Goal: Transaction & Acquisition: Purchase product/service

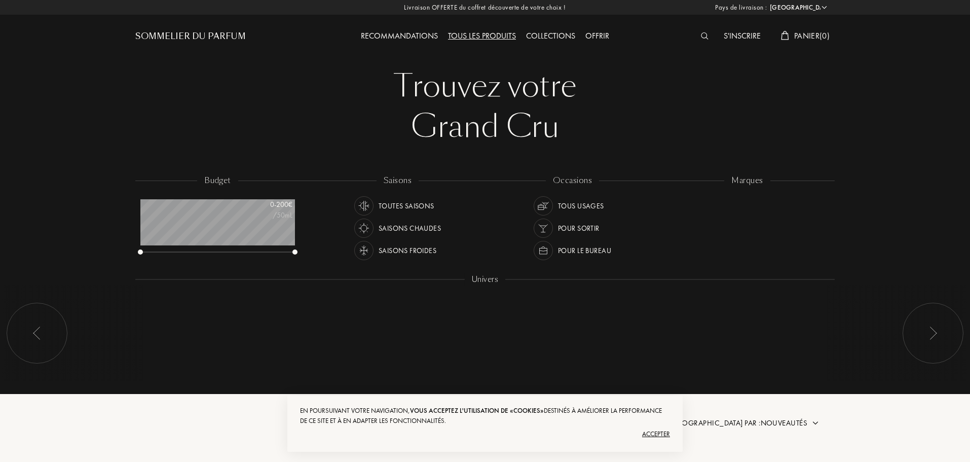
select select "FR"
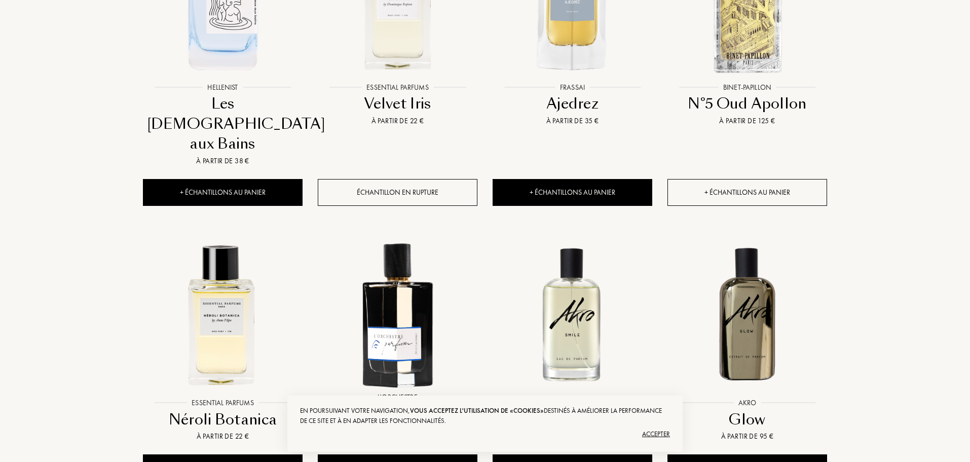
scroll to position [659, 0]
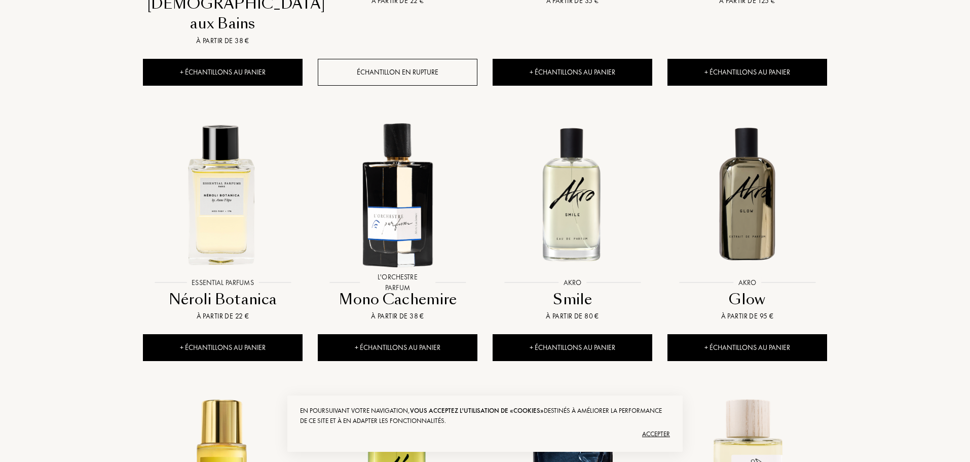
click at [657, 427] on div "Accepter" at bounding box center [485, 434] width 370 height 16
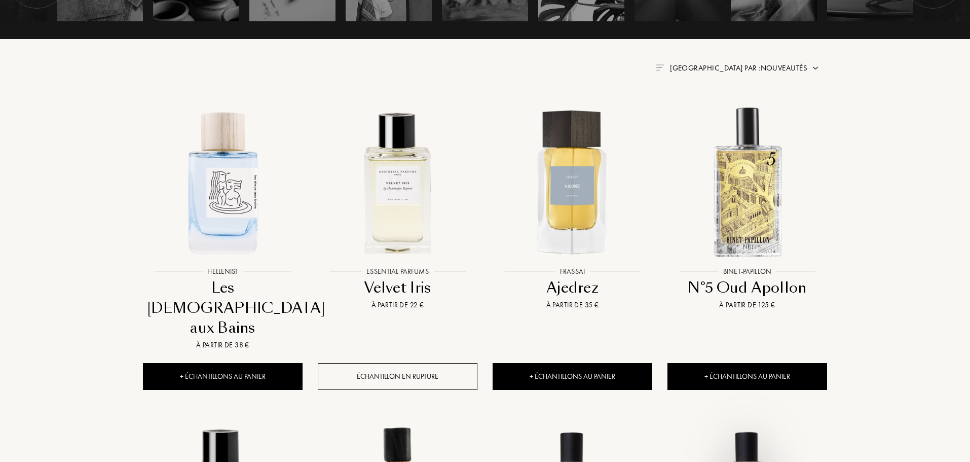
scroll to position [0, 0]
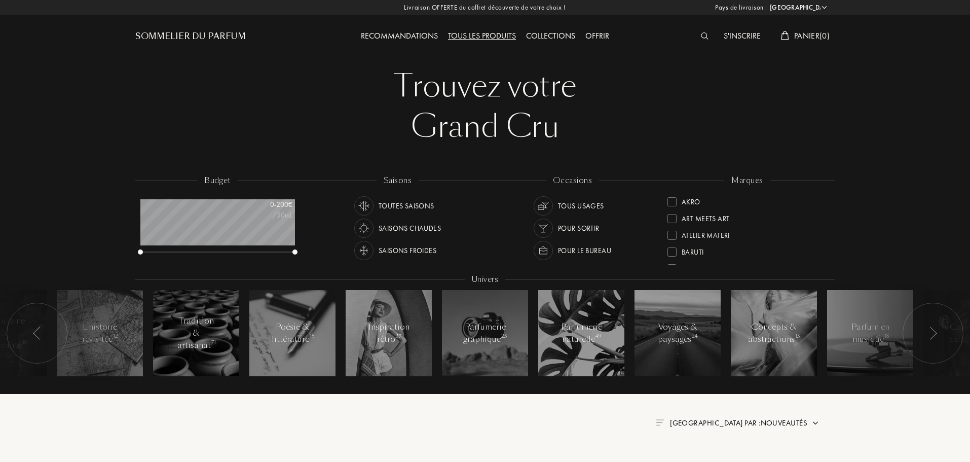
click at [602, 35] on div "Offrir" at bounding box center [597, 36] width 34 height 13
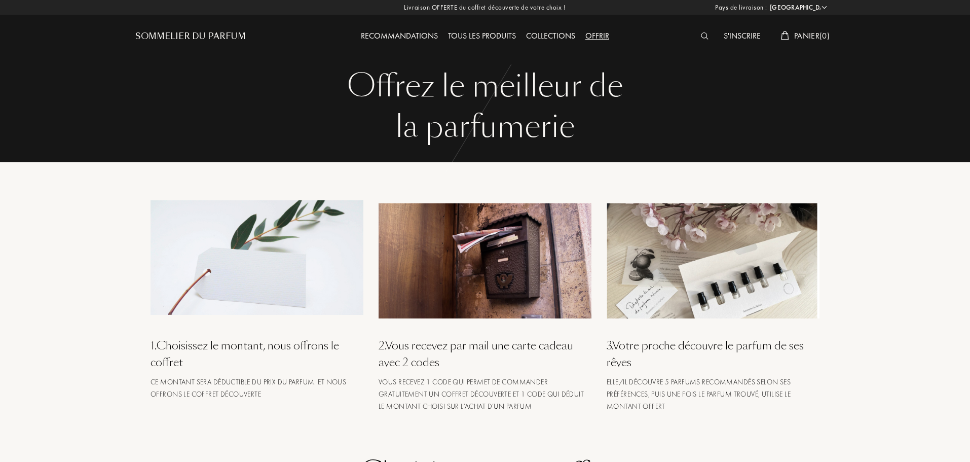
select select "FR"
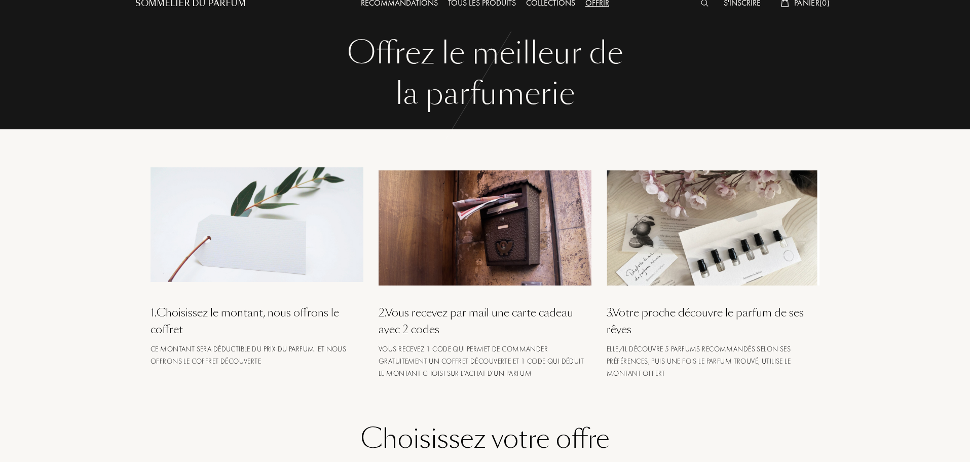
scroll to position [51, 0]
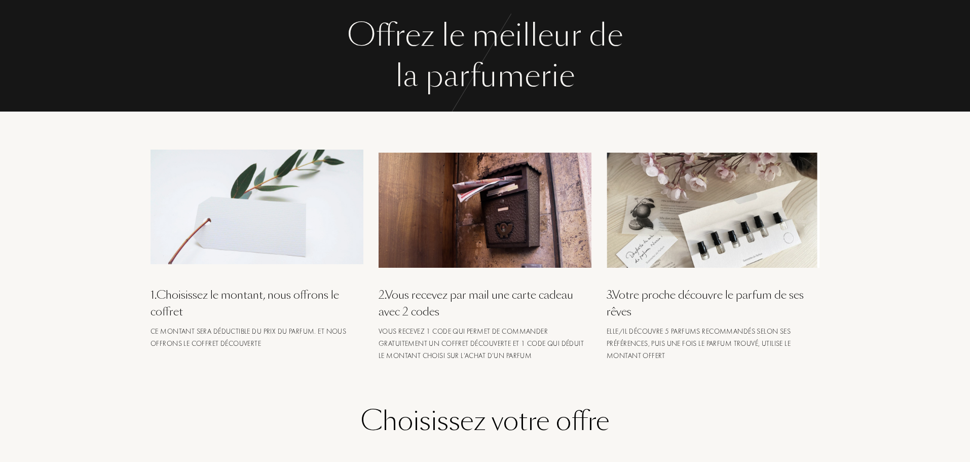
click at [274, 238] on img at bounding box center [257, 207] width 213 height 115
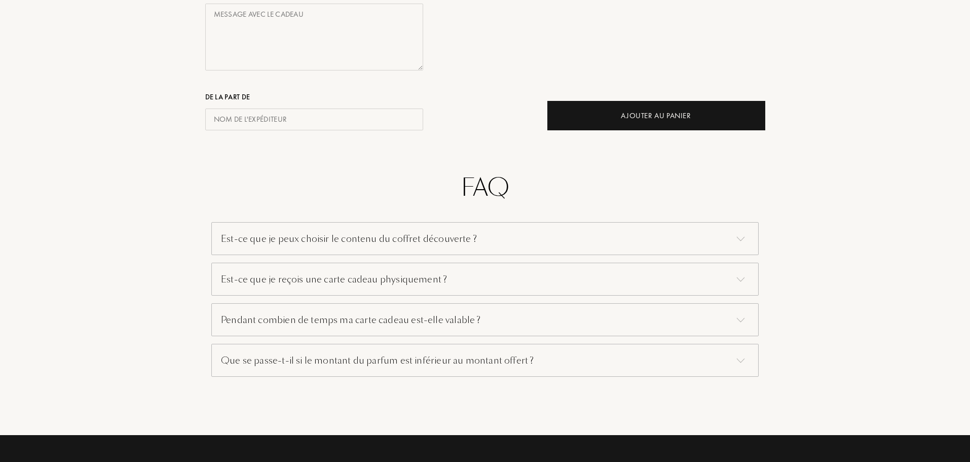
scroll to position [558, 0]
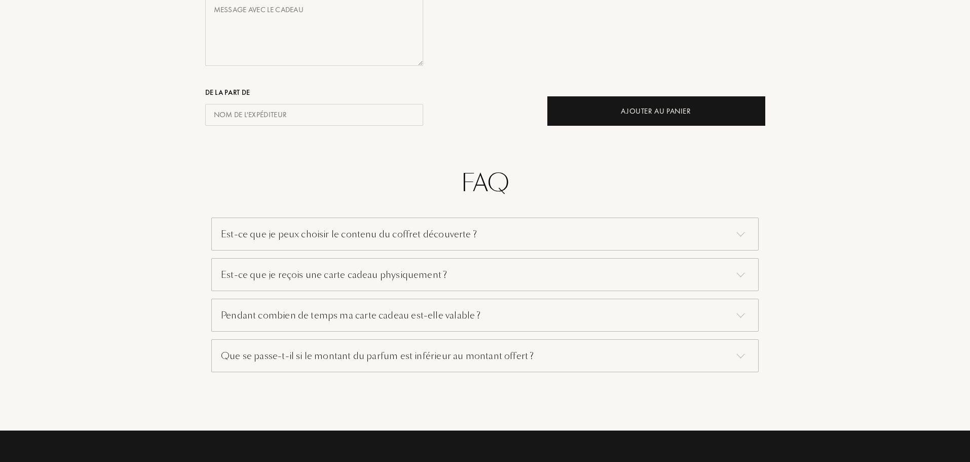
click at [277, 236] on div "Est-ce que je peux choisir le contenu du coffret découverte ?" at bounding box center [484, 233] width 547 height 33
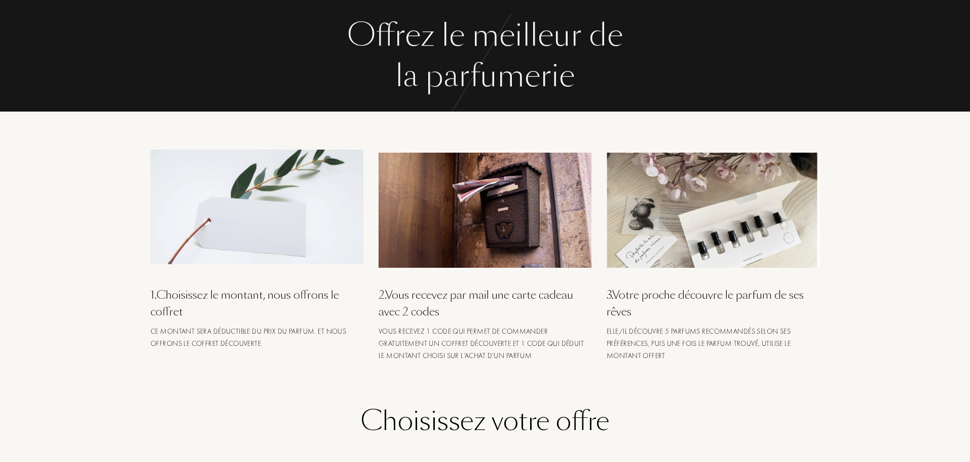
scroll to position [0, 0]
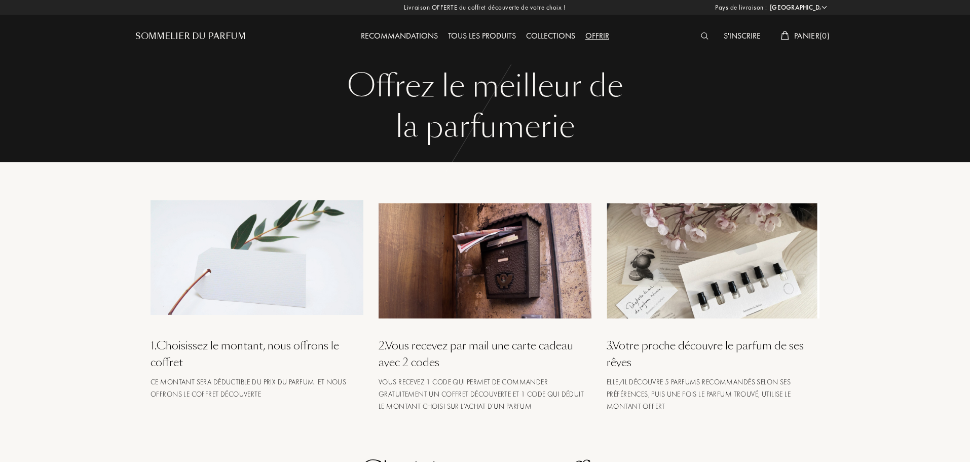
click at [427, 36] on div "Recommandations" at bounding box center [399, 36] width 87 height 13
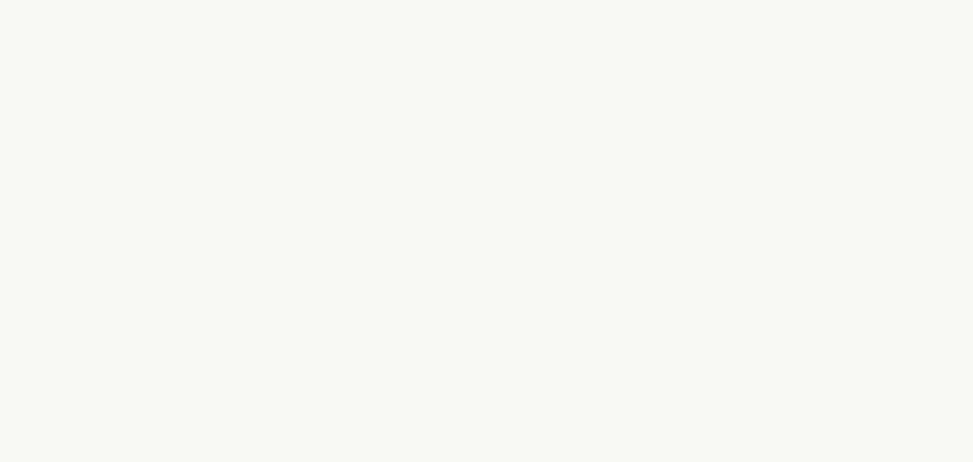
click at [599, 233] on div "a" at bounding box center [603, 251] width 13 height 38
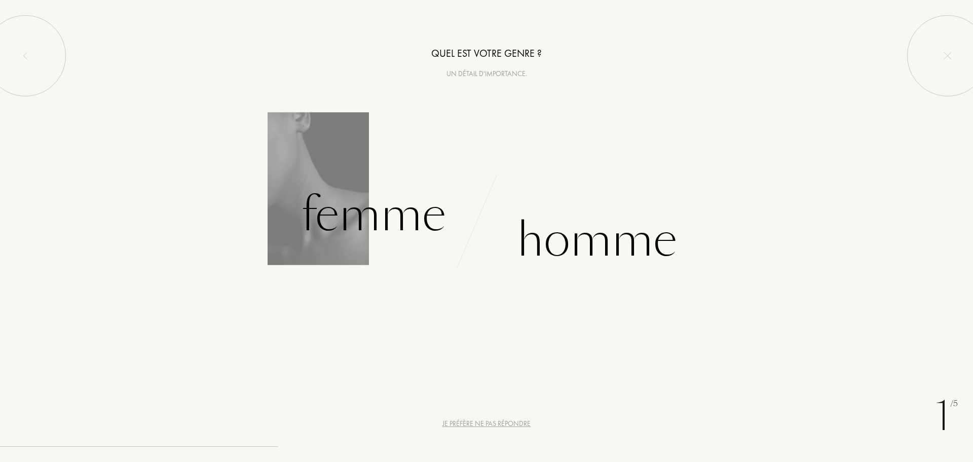
click at [356, 252] on div "Femme" at bounding box center [243, 227] width 487 height 94
click at [364, 214] on div "Femme" at bounding box center [373, 214] width 145 height 68
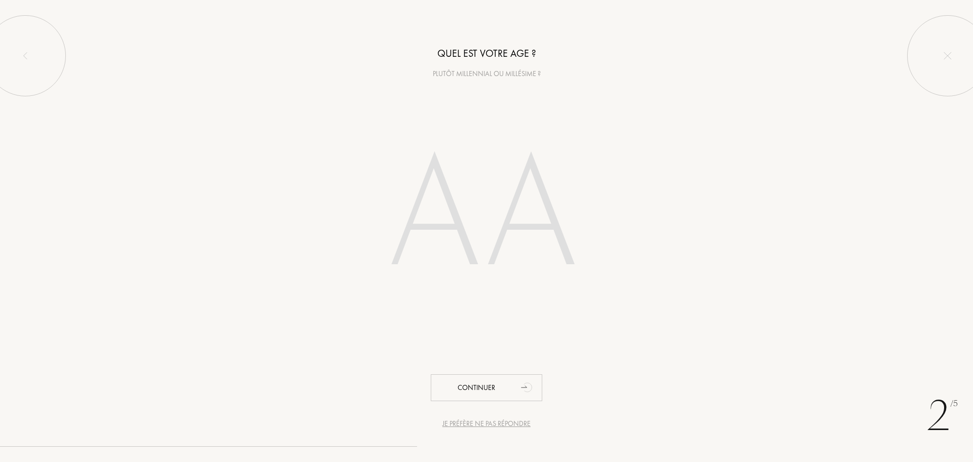
click at [488, 221] on input "number" at bounding box center [486, 217] width 289 height 205
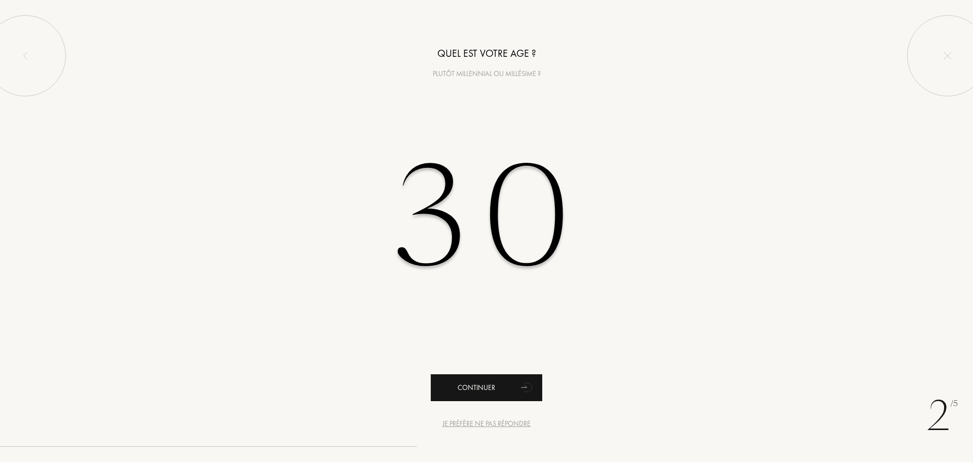
type input "30"
click at [516, 398] on div "Continuer" at bounding box center [487, 387] width 112 height 27
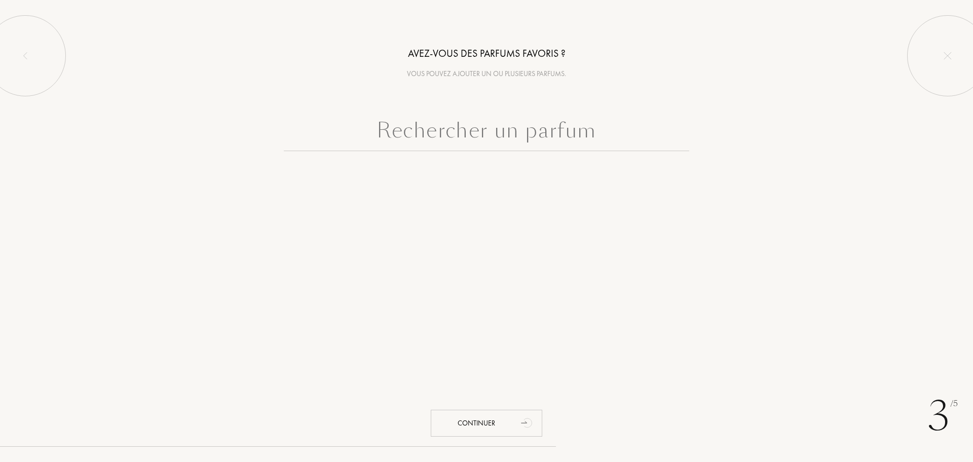
click at [490, 145] on input "text" at bounding box center [486, 133] width 405 height 36
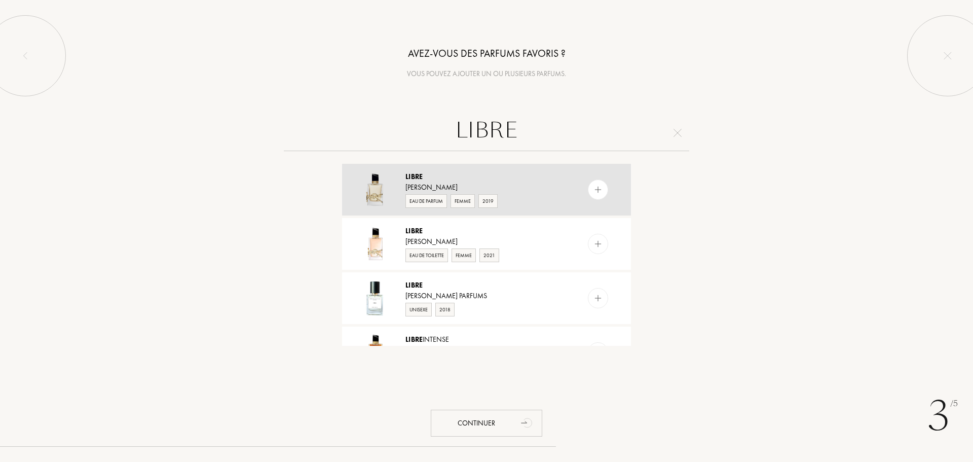
type input "LIBRE"
click at [505, 182] on div "Yves Saint Laurent" at bounding box center [485, 187] width 161 height 11
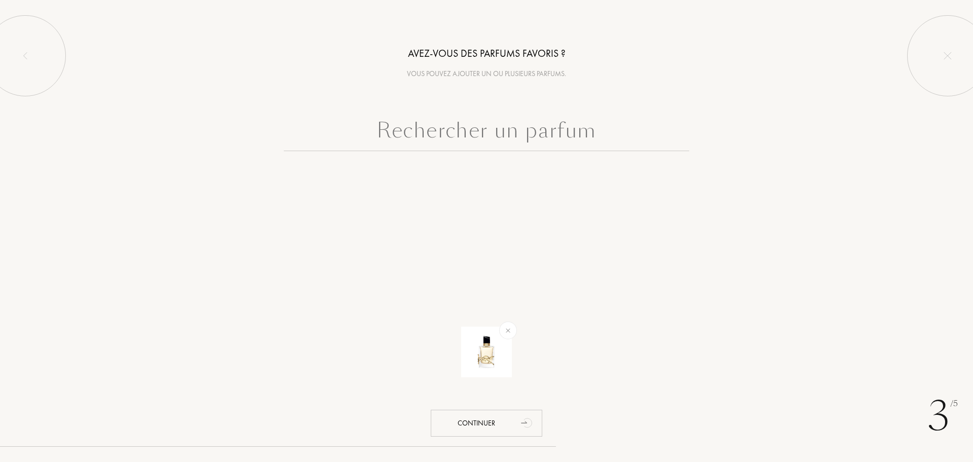
click at [522, 141] on input "text" at bounding box center [486, 133] width 405 height 36
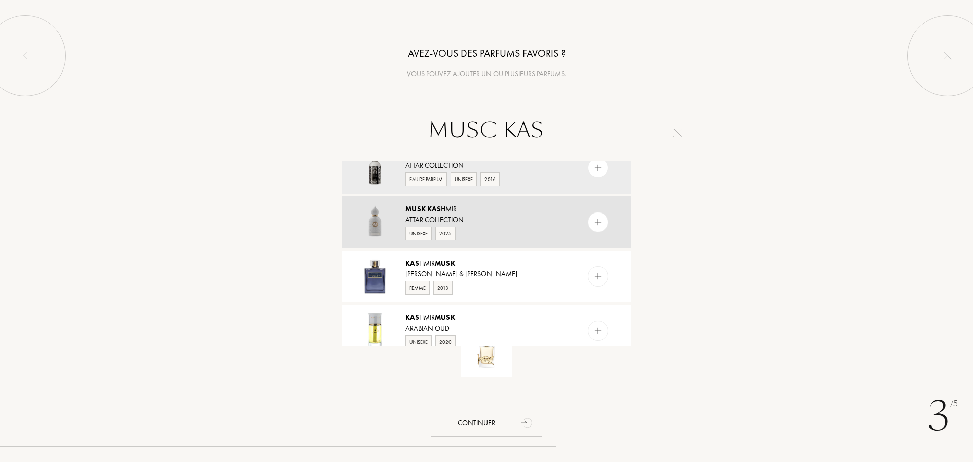
scroll to position [32, 0]
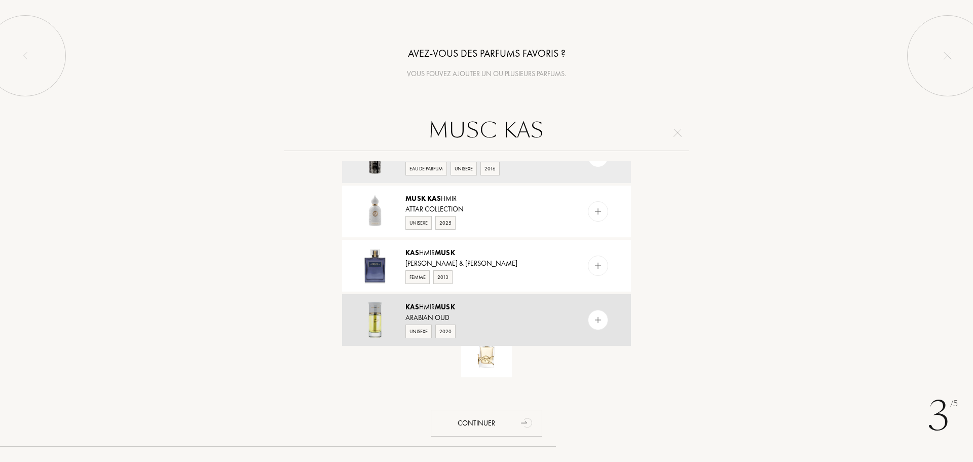
type input "MUSC KAS"
click at [455, 314] on div "Arabian Oud" at bounding box center [485, 317] width 161 height 11
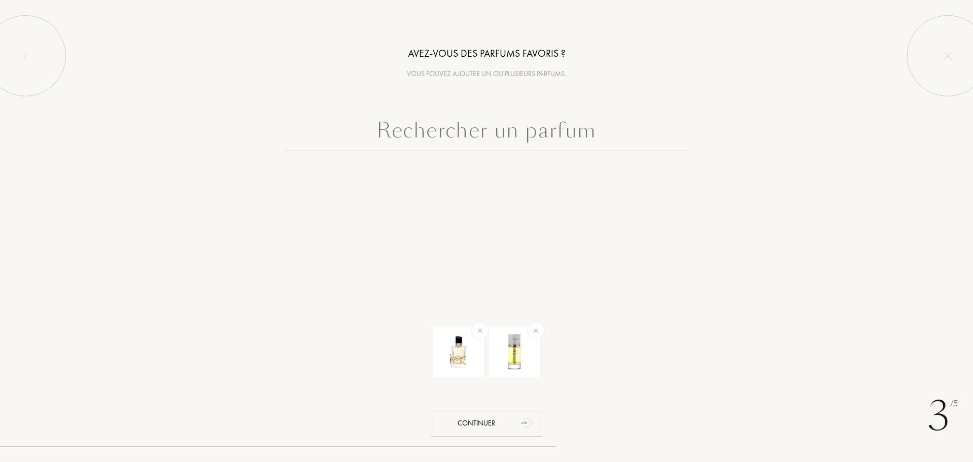
click at [528, 147] on input "text" at bounding box center [486, 133] width 405 height 36
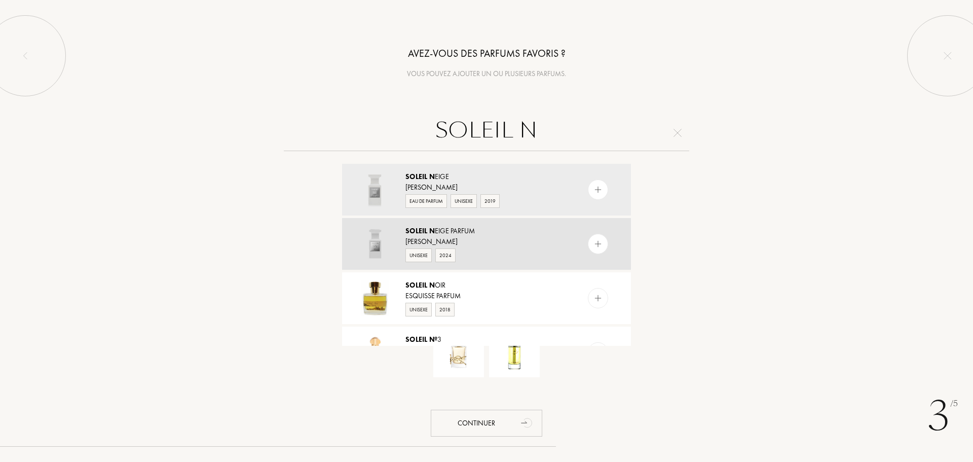
type input "SOLEIL N"
click at [504, 240] on div "Tom Ford" at bounding box center [485, 241] width 161 height 11
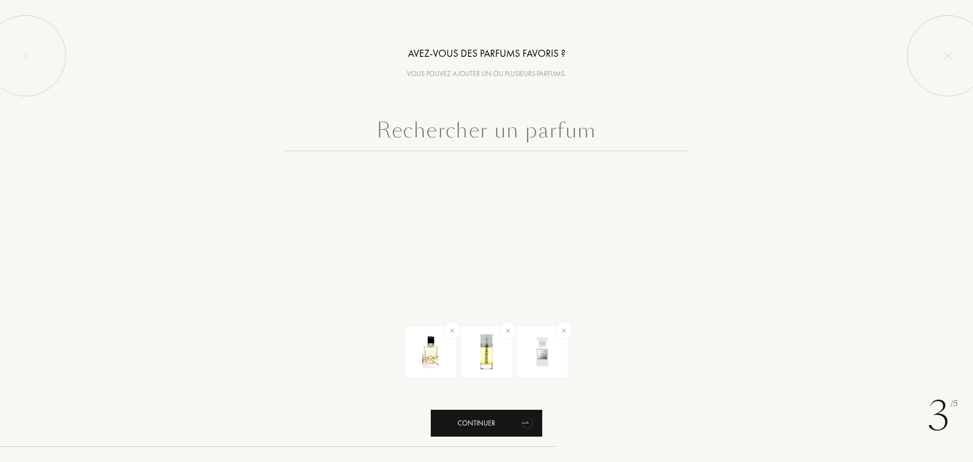
click at [462, 417] on div "Continuer" at bounding box center [487, 423] width 112 height 27
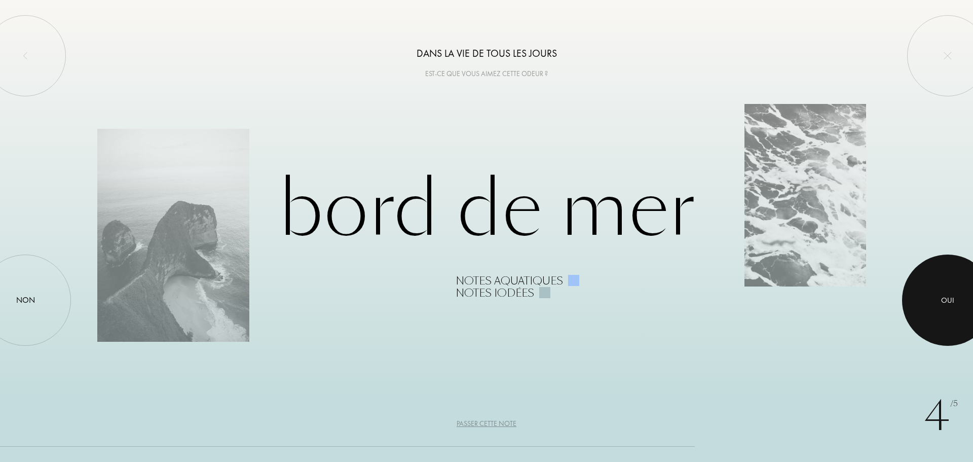
click at [940, 291] on div at bounding box center [947, 299] width 91 height 91
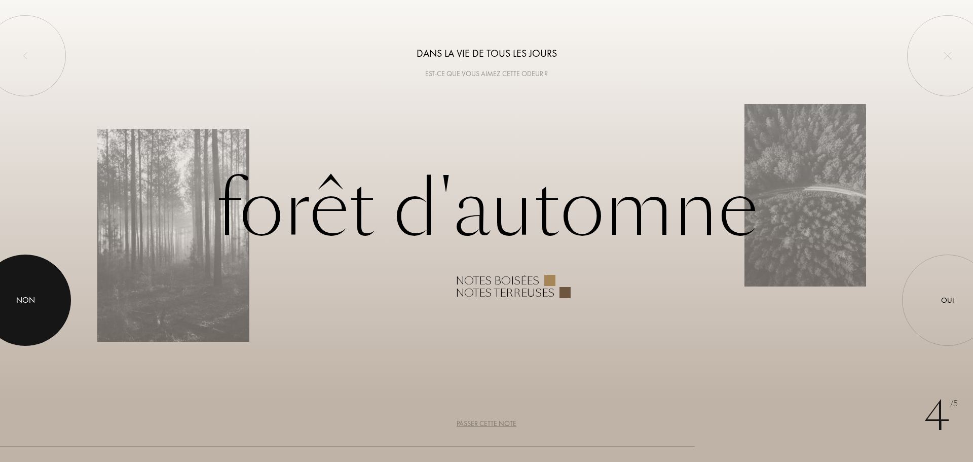
click at [51, 315] on div at bounding box center [25, 299] width 91 height 91
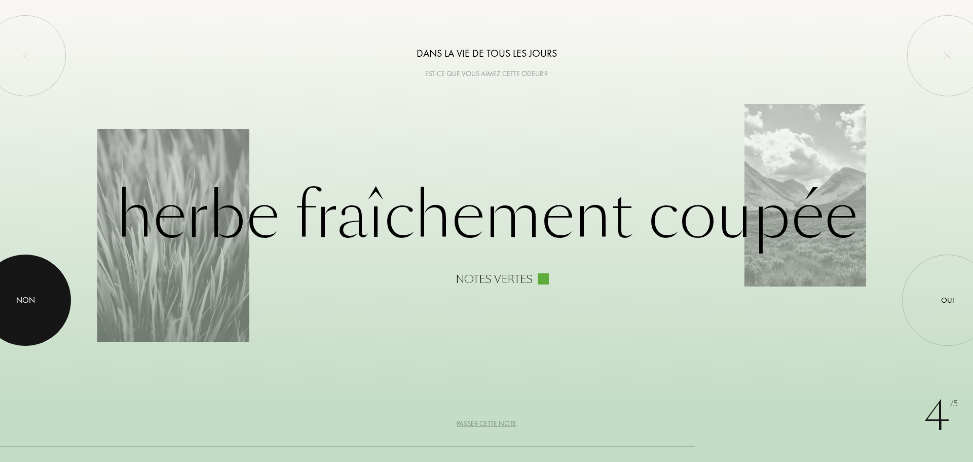
click at [51, 315] on div at bounding box center [25, 299] width 91 height 91
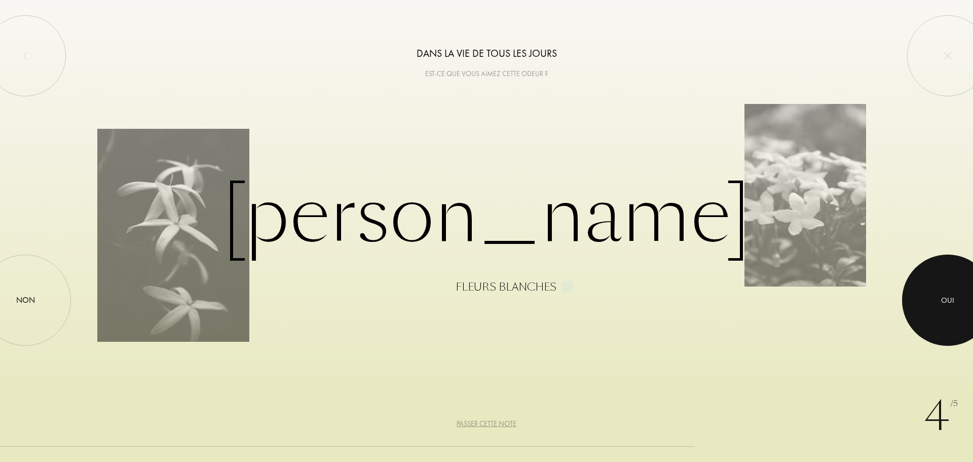
click at [914, 320] on div "Oui" at bounding box center [947, 299] width 91 height 91
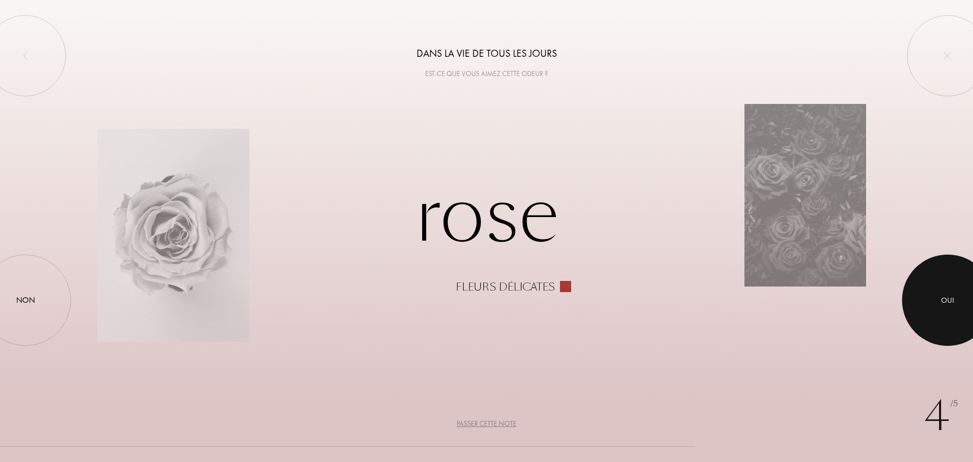
click at [926, 317] on div at bounding box center [947, 299] width 91 height 91
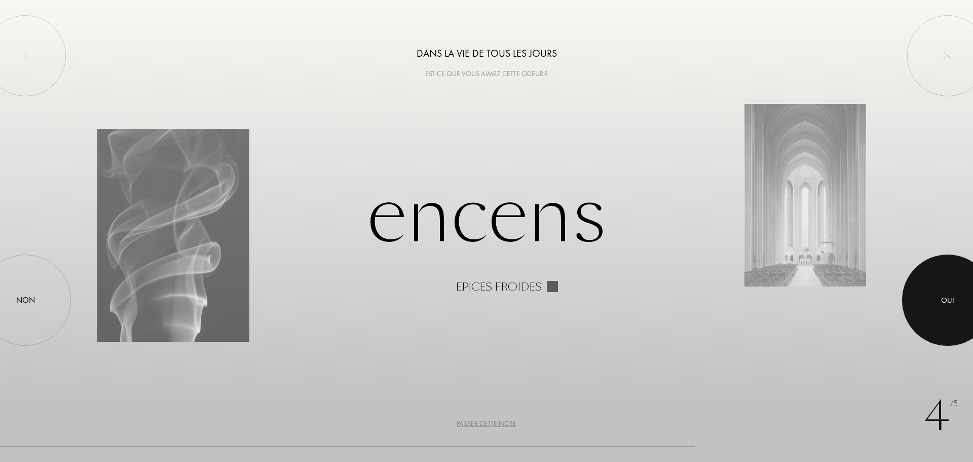
click at [935, 310] on div at bounding box center [947, 299] width 91 height 91
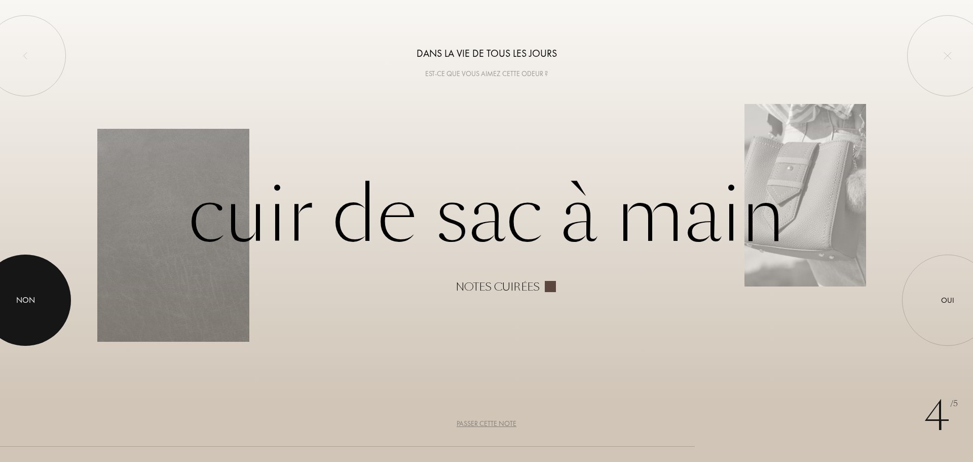
drag, startPoint x: 24, startPoint y: 292, endPoint x: 8, endPoint y: 303, distance: 19.4
click at [20, 298] on div "Non" at bounding box center [25, 299] width 91 height 91
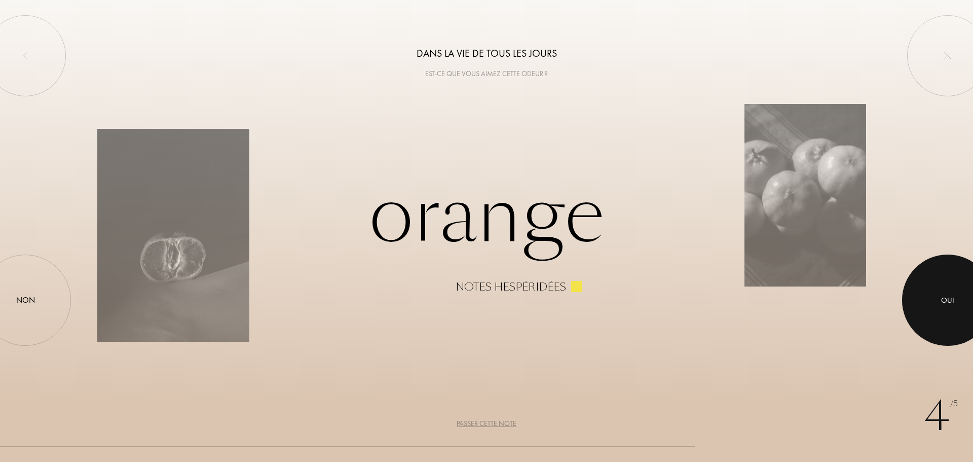
click at [965, 311] on div at bounding box center [947, 299] width 91 height 91
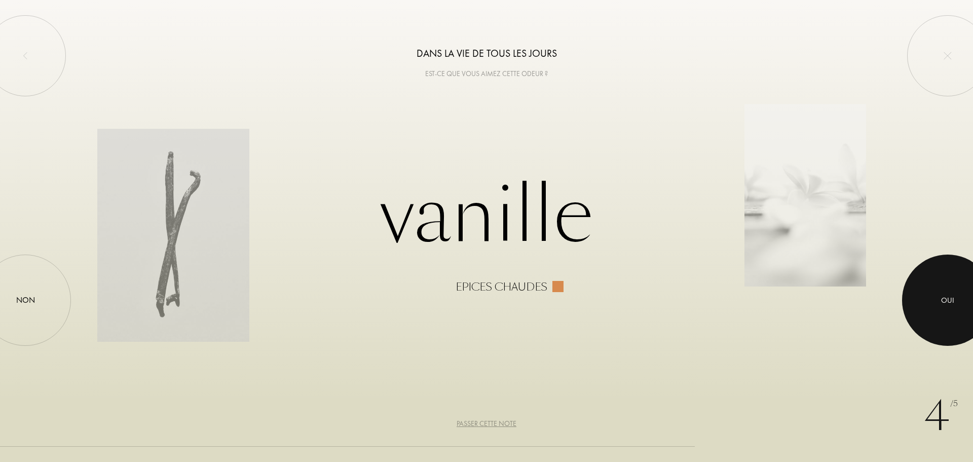
click at [965, 311] on div at bounding box center [947, 299] width 91 height 91
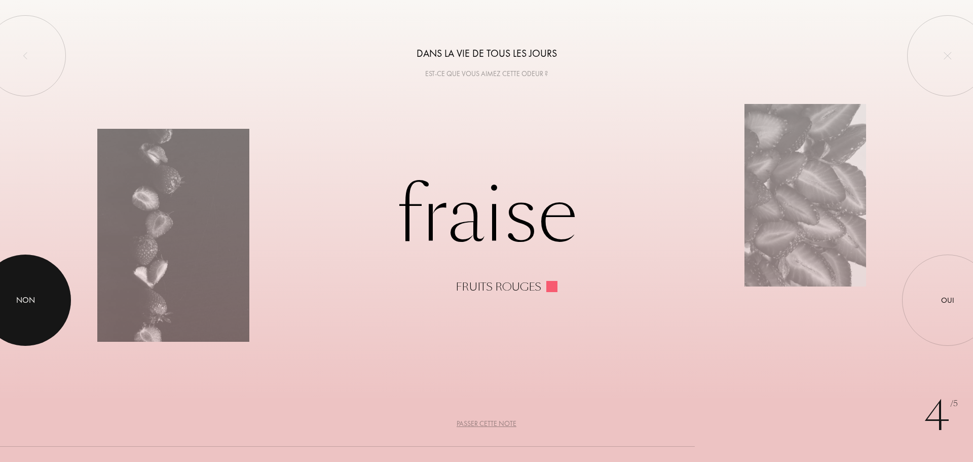
click at [0, 308] on div at bounding box center [25, 299] width 91 height 91
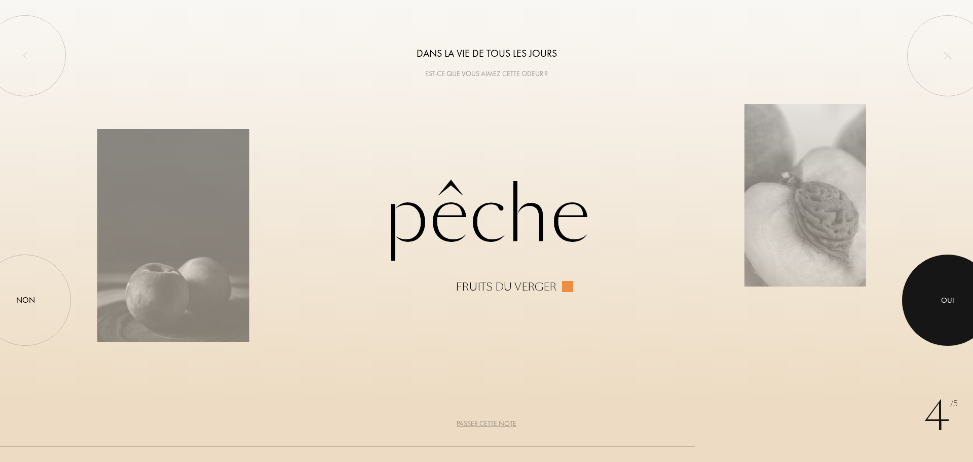
click at [924, 291] on div at bounding box center [947, 299] width 91 height 91
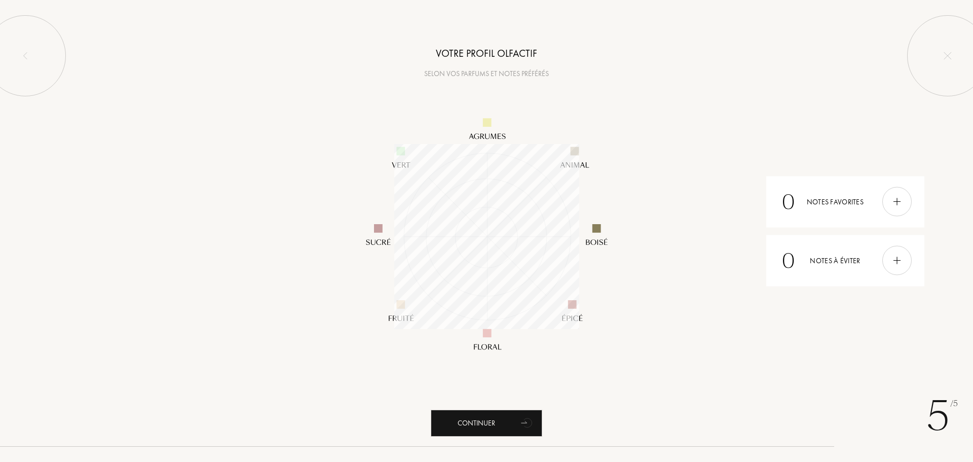
scroll to position [185, 185]
click at [896, 209] on div at bounding box center [896, 201] width 29 height 29
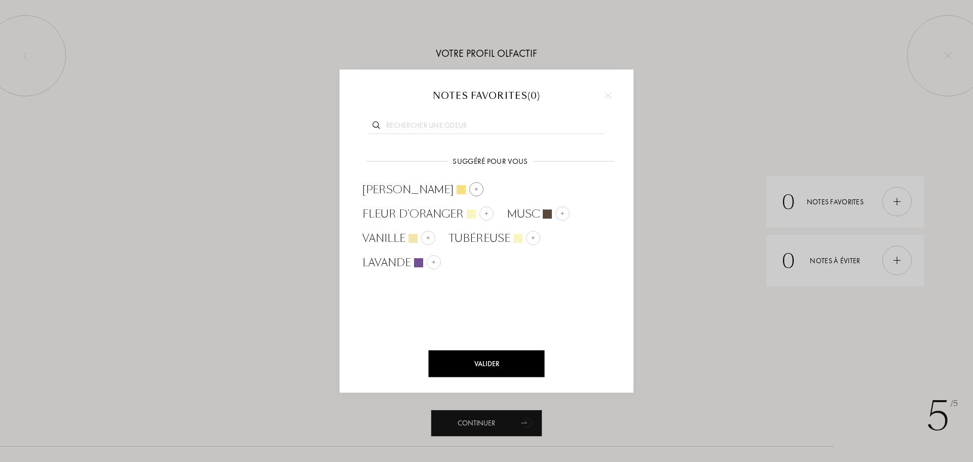
click at [469, 194] on div at bounding box center [476, 189] width 14 height 14
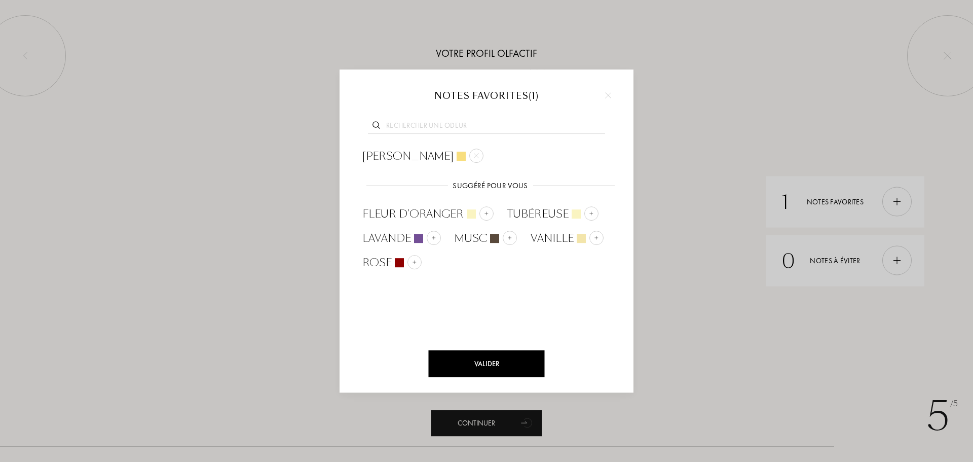
click at [489, 362] on div "Valider" at bounding box center [487, 363] width 116 height 27
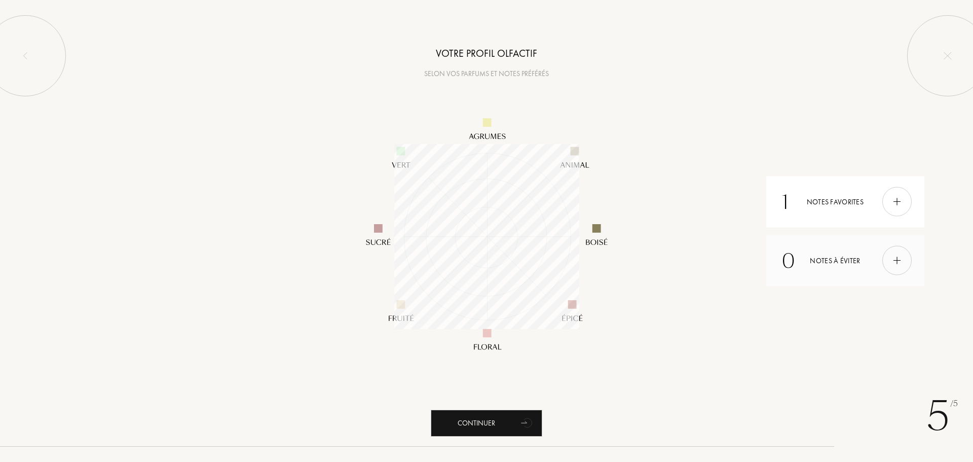
click at [894, 261] on img at bounding box center [897, 260] width 11 height 11
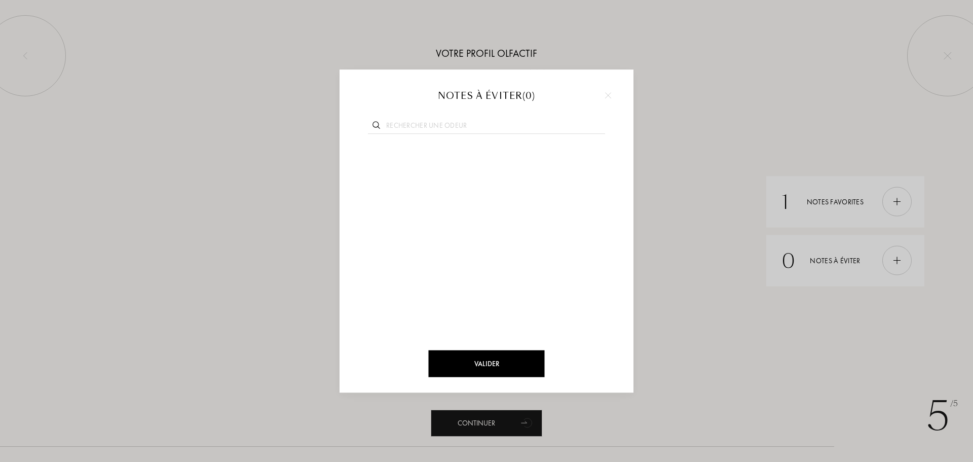
click at [431, 122] on input "text" at bounding box center [486, 127] width 237 height 14
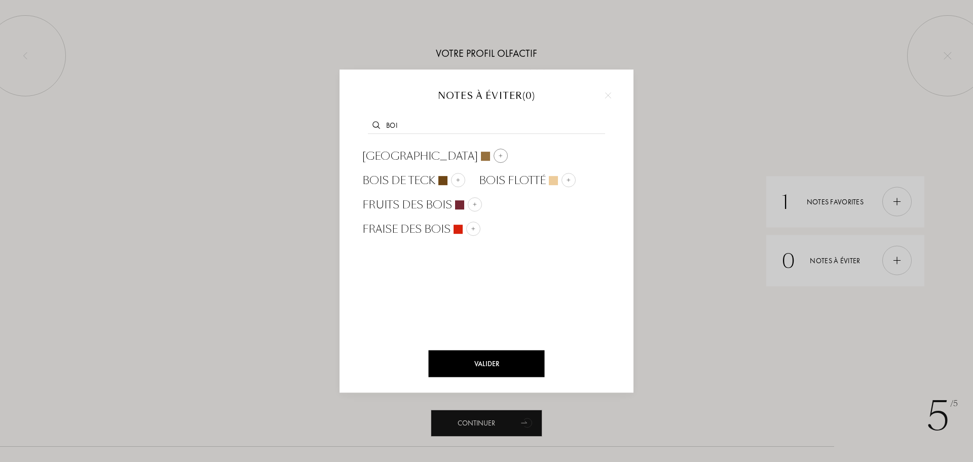
type input "BOI"
click at [498, 153] on img at bounding box center [500, 155] width 5 height 5
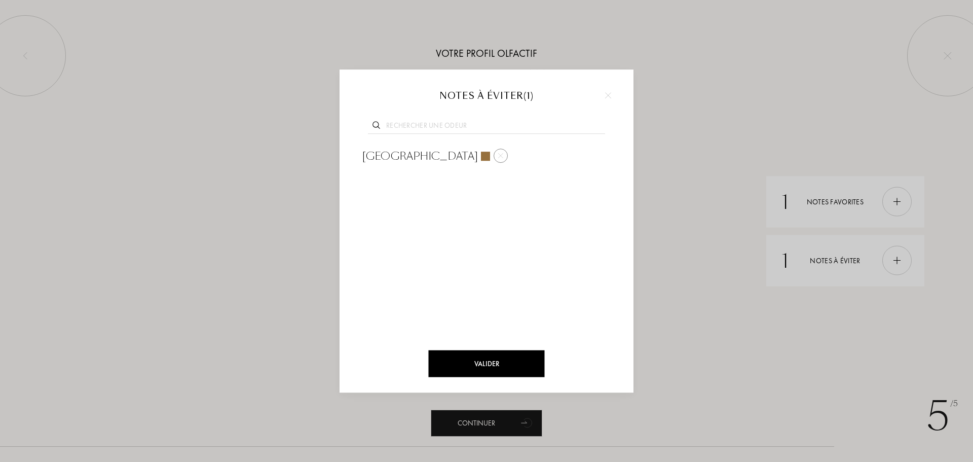
click at [498, 157] on img at bounding box center [500, 155] width 5 height 5
click at [446, 126] on input "text" at bounding box center [486, 127] width 237 height 14
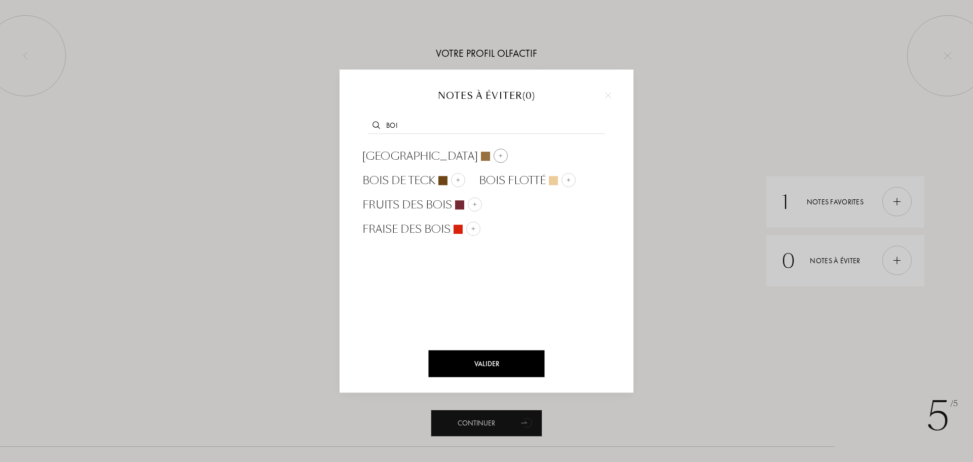
type input "BOI"
click at [494, 155] on div at bounding box center [501, 156] width 14 height 14
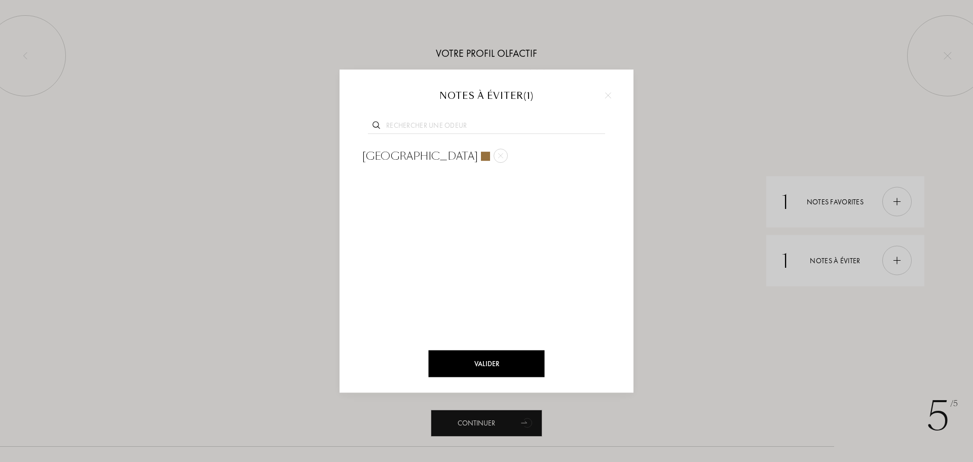
click at [476, 131] on input "text" at bounding box center [486, 127] width 237 height 14
type input "BOI"
click at [568, 176] on div at bounding box center [569, 180] width 14 height 14
click at [458, 131] on input "text" at bounding box center [486, 127] width 237 height 14
type input "BOI"
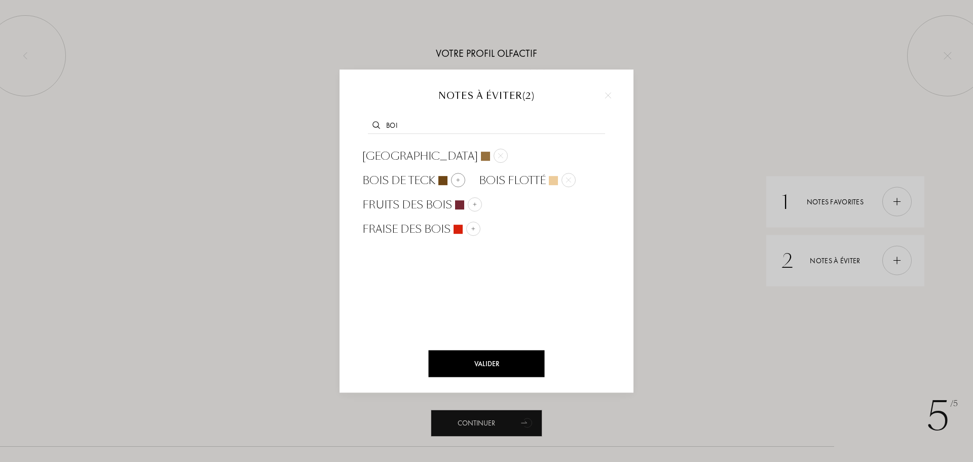
click at [451, 180] on div at bounding box center [458, 180] width 14 height 14
click at [452, 131] on input "text" at bounding box center [486, 127] width 237 height 14
type input "BOI"
click at [472, 203] on img at bounding box center [474, 204] width 5 height 5
click at [468, 134] on input "text" at bounding box center [486, 127] width 237 height 14
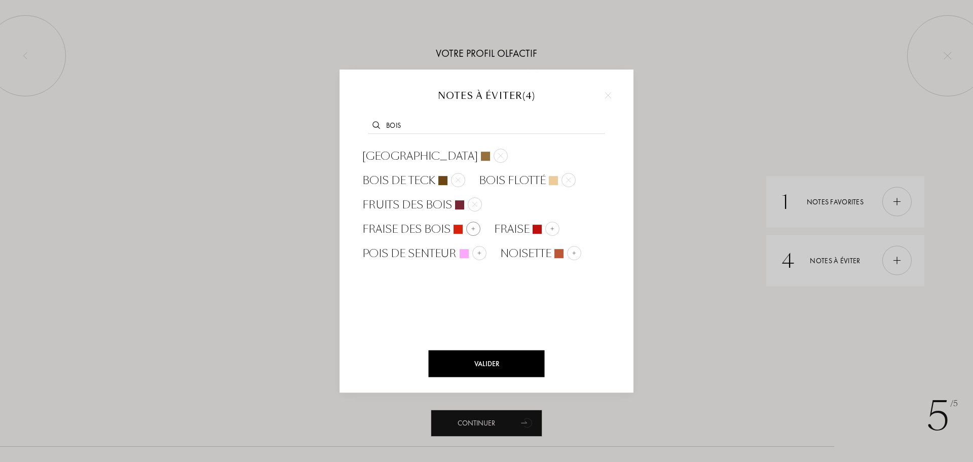
type input "BOIS"
click at [480, 221] on div at bounding box center [473, 228] width 14 height 14
click at [531, 363] on div "Valider" at bounding box center [487, 363] width 116 height 27
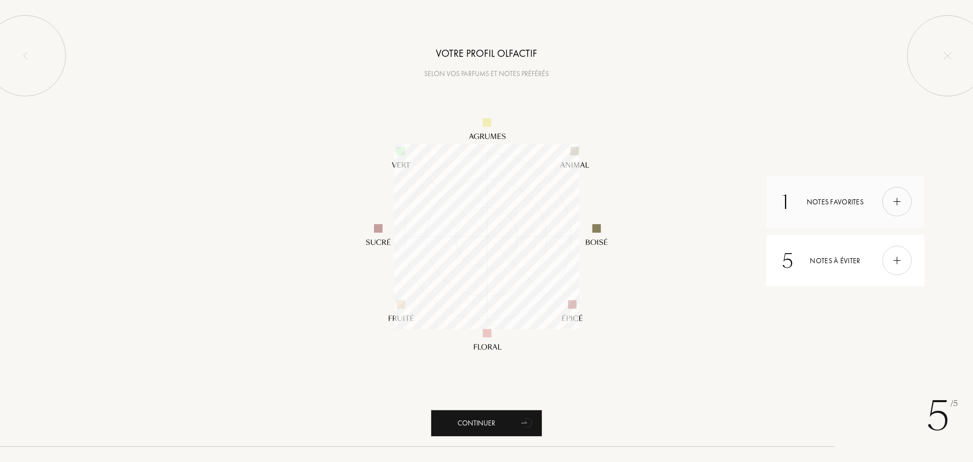
click at [894, 211] on div at bounding box center [896, 201] width 29 height 29
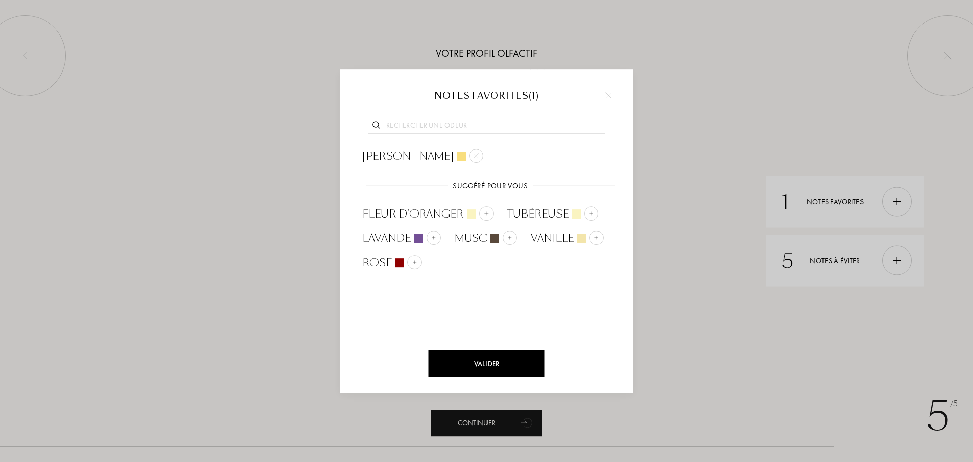
click at [452, 129] on input "text" at bounding box center [486, 127] width 237 height 14
click at [434, 124] on input "text" at bounding box center [486, 127] width 237 height 14
click at [422, 124] on input "text" at bounding box center [486, 127] width 237 height 14
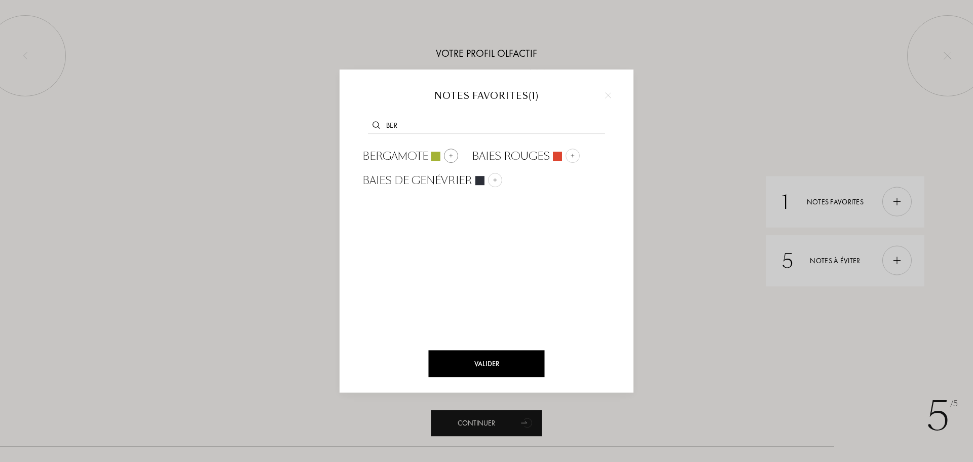
type input "BER"
click at [449, 154] on img at bounding box center [451, 155] width 5 height 5
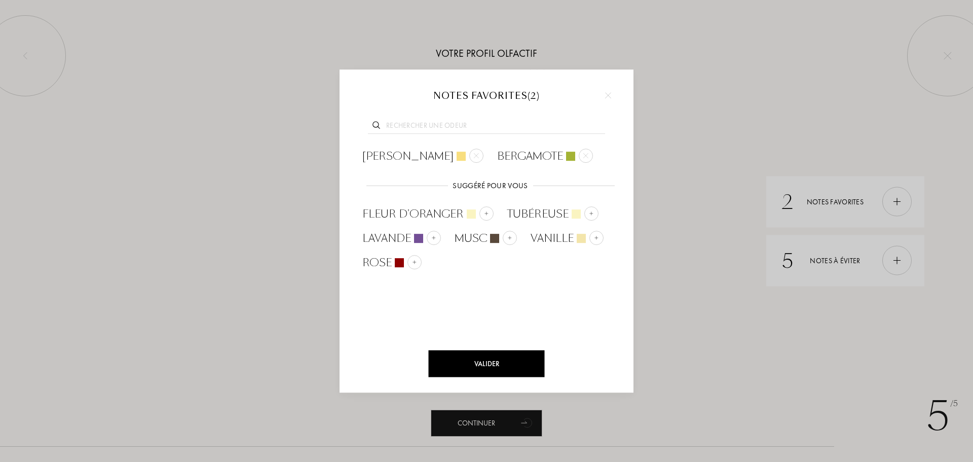
click at [452, 126] on input "text" at bounding box center [486, 127] width 237 height 14
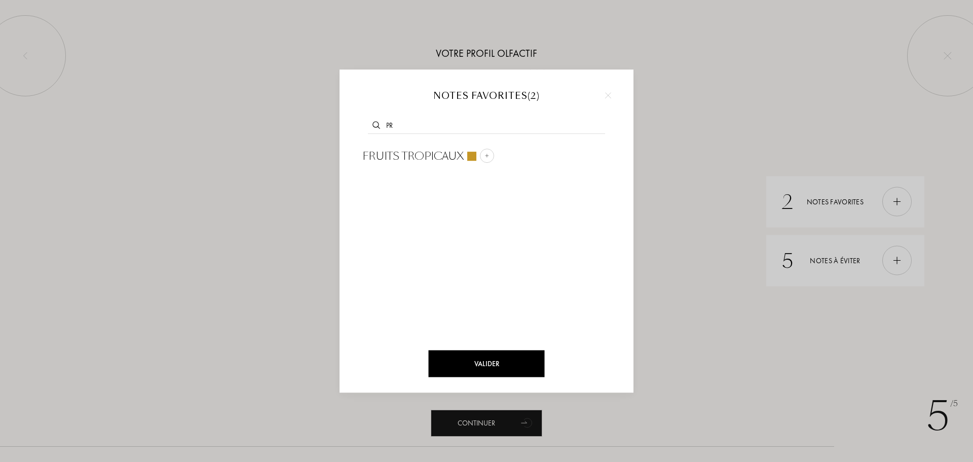
type input "P"
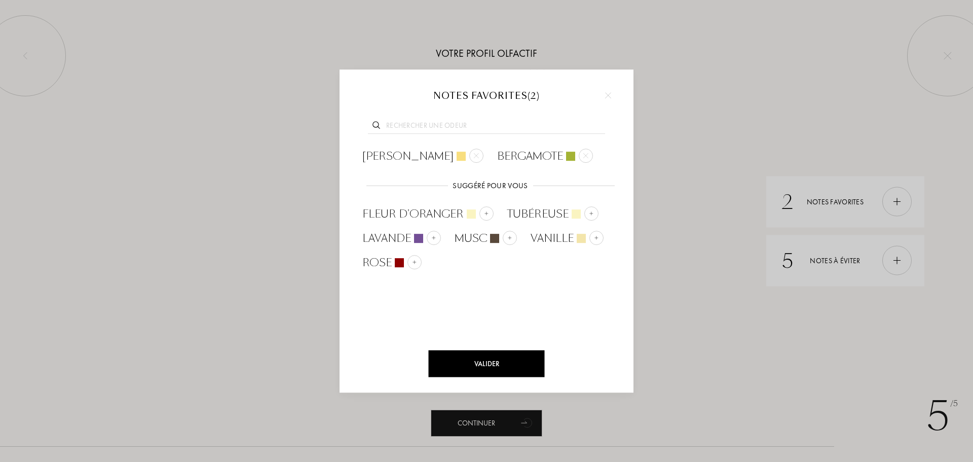
click at [485, 358] on div "Valider" at bounding box center [487, 363] width 116 height 27
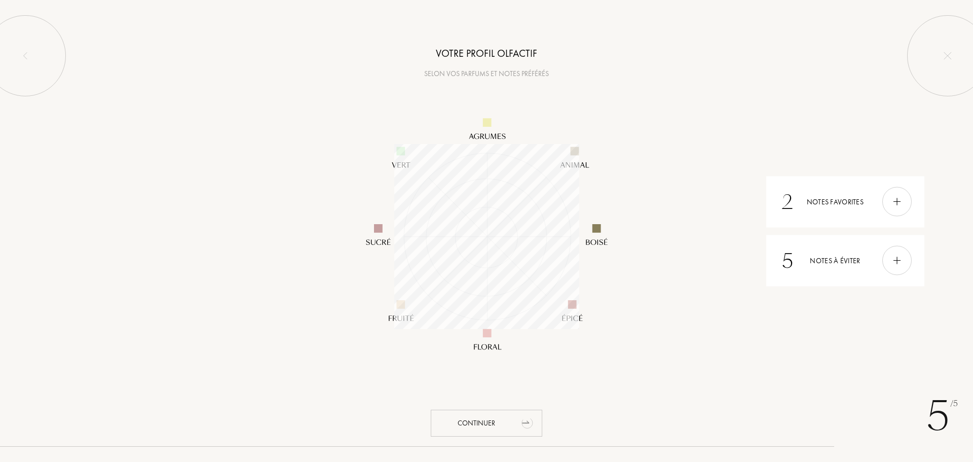
click at [483, 419] on div "Continuer" at bounding box center [487, 423] width 112 height 27
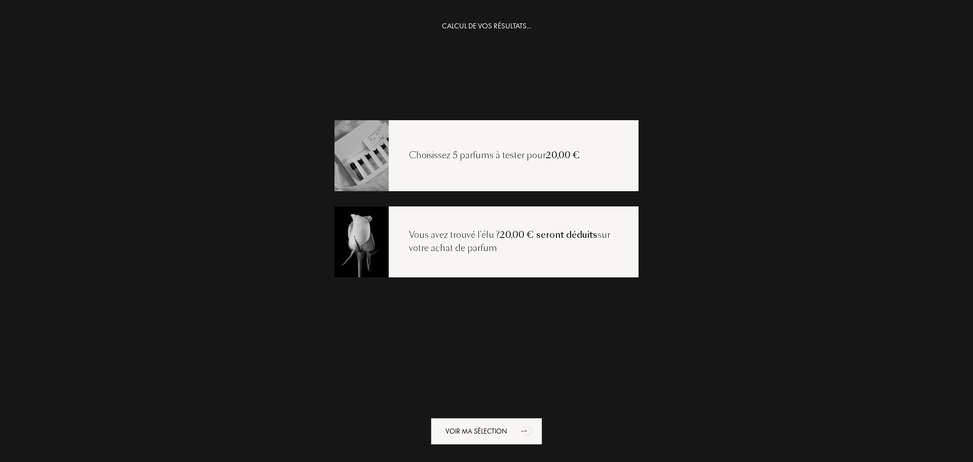
click at [110, 307] on div "CALCUL DE VOS RÉSULTATS... Choisissez 5 parfums à tester pour 20,00 € Vous avez…" at bounding box center [486, 251] width 973 height 462
click at [493, 162] on div "Choisissez 5 parfums à tester pour 20,00 €" at bounding box center [487, 155] width 304 height 71
click at [511, 426] on div "Voir ma sélection" at bounding box center [487, 431] width 112 height 27
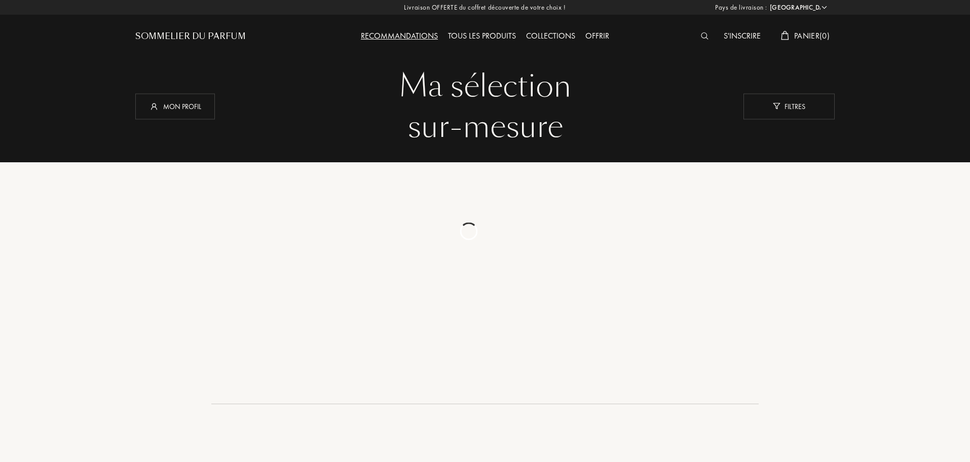
select select "FR"
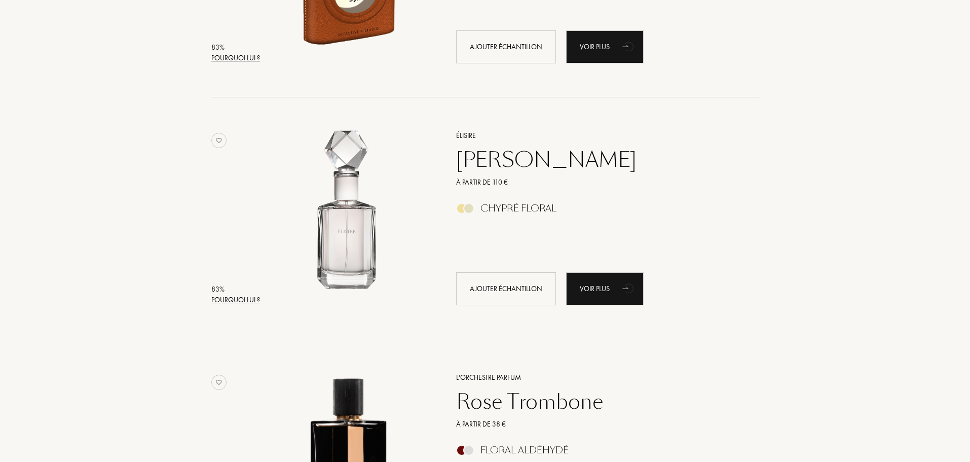
scroll to position [1571, 0]
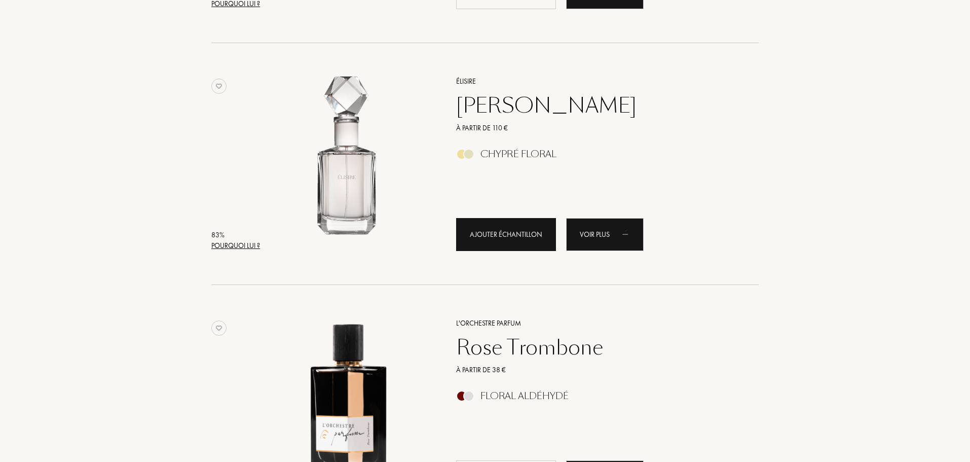
click at [493, 232] on div "Ajouter échantillon" at bounding box center [506, 234] width 100 height 33
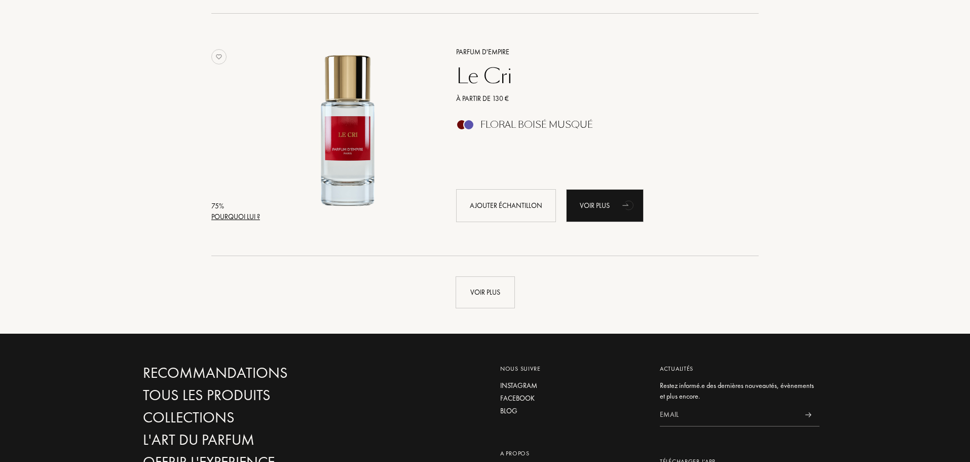
scroll to position [2281, 0]
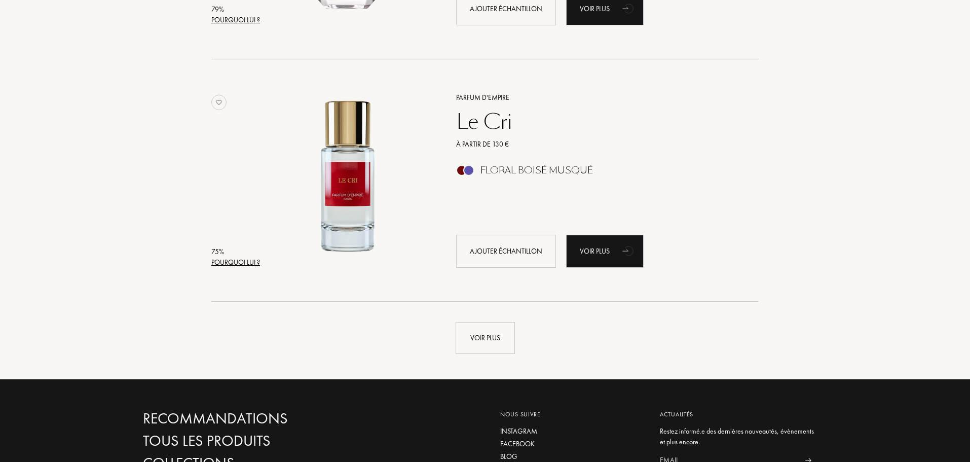
click at [517, 348] on div "Voir plus" at bounding box center [484, 328] width 699 height 52
click at [479, 346] on div "Voir plus" at bounding box center [485, 338] width 59 height 32
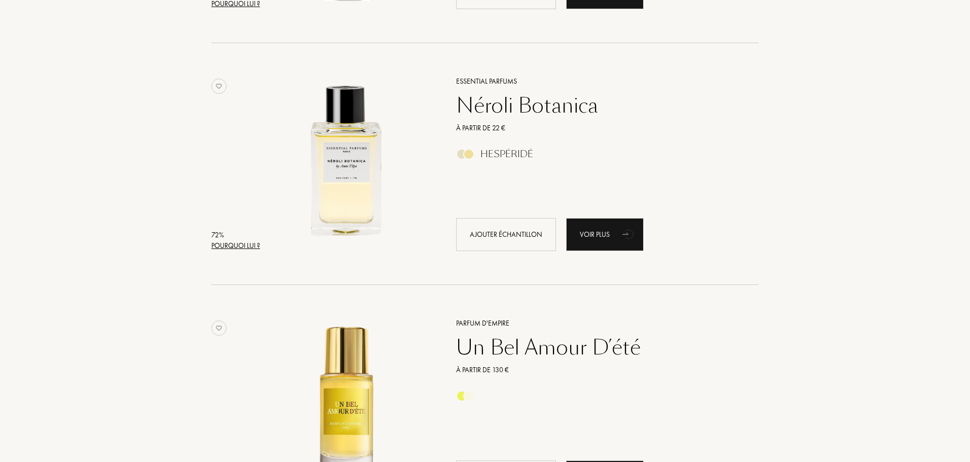
scroll to position [3041, 0]
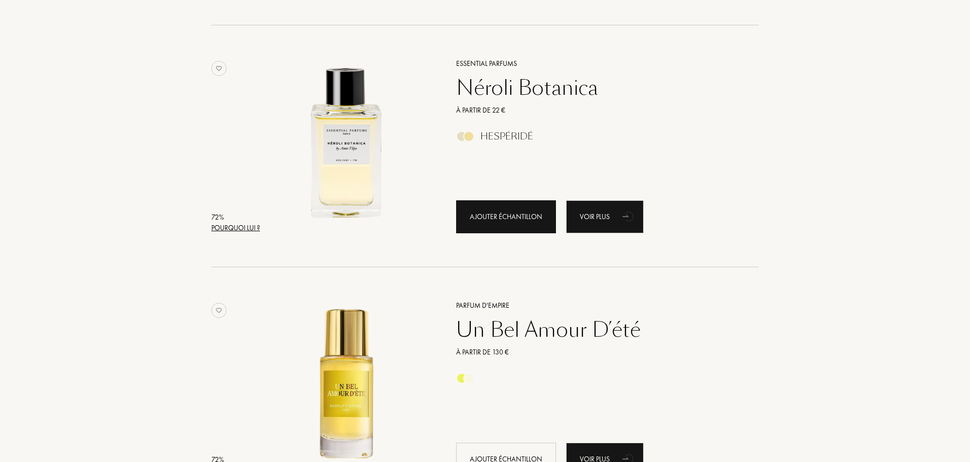
click at [497, 224] on div "Ajouter échantillon" at bounding box center [506, 216] width 100 height 33
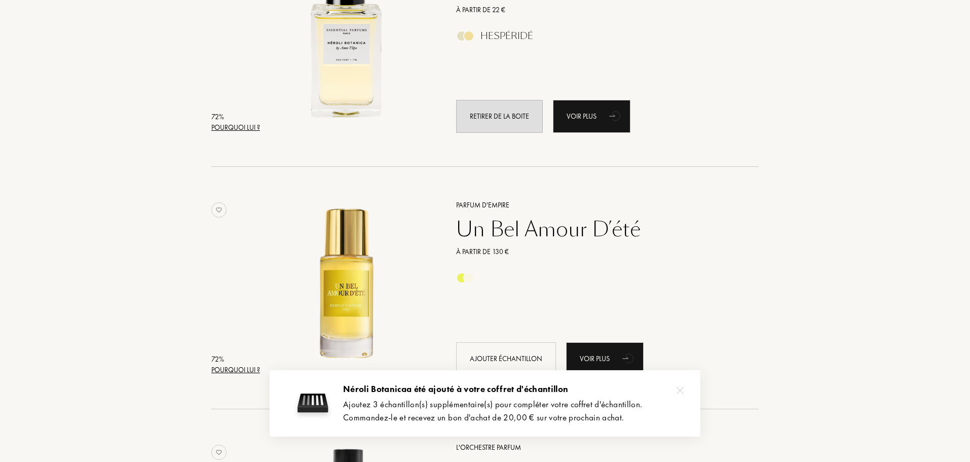
scroll to position [3142, 0]
click at [683, 390] on img at bounding box center [680, 390] width 7 height 7
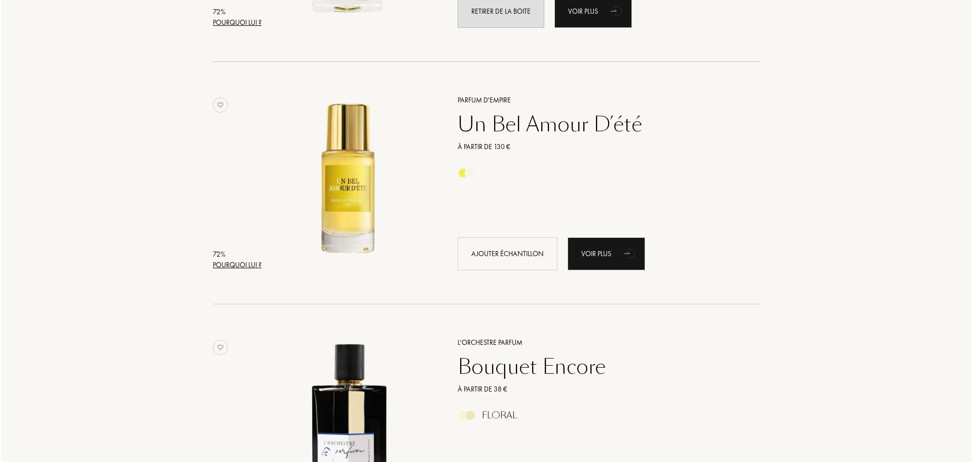
scroll to position [3244, 0]
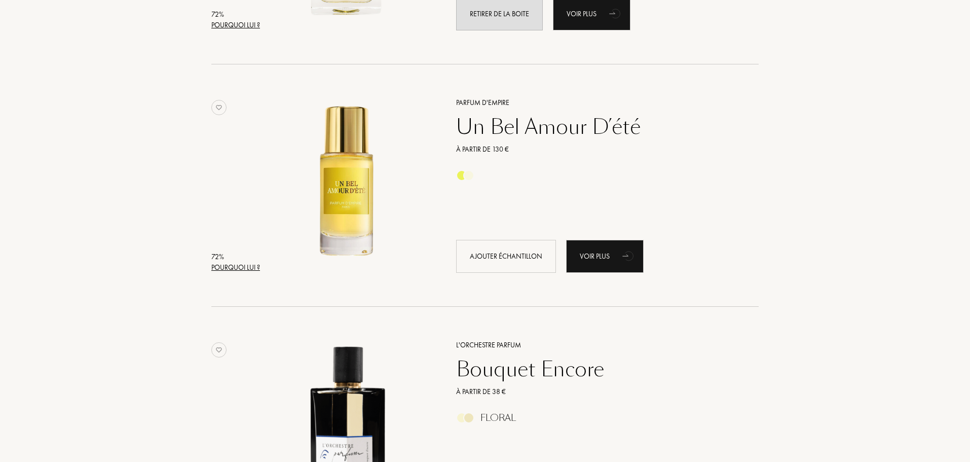
click at [237, 266] on div "Pourquoi lui ?" at bounding box center [235, 267] width 49 height 11
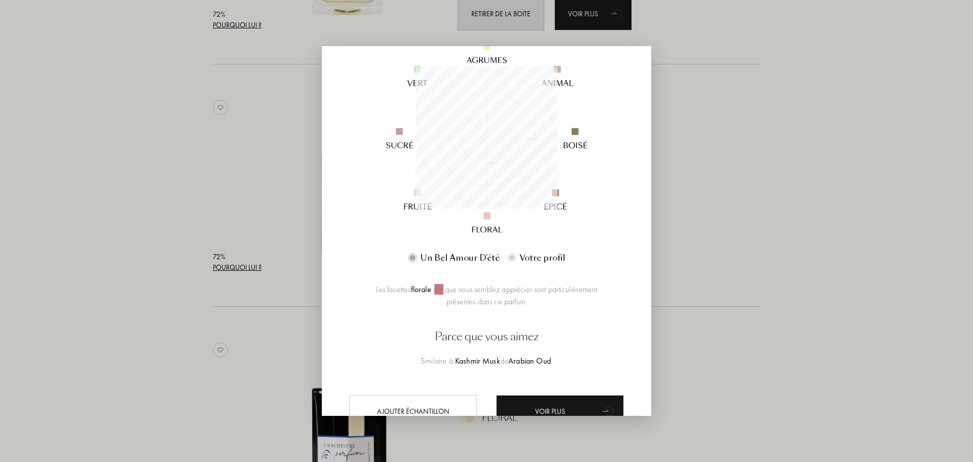
scroll to position [152, 0]
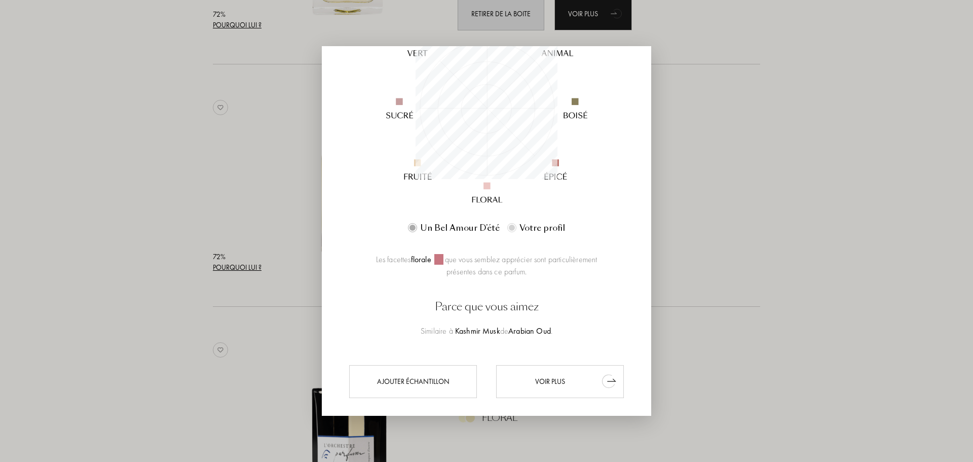
click at [570, 386] on div "Voir plus" at bounding box center [560, 380] width 128 height 33
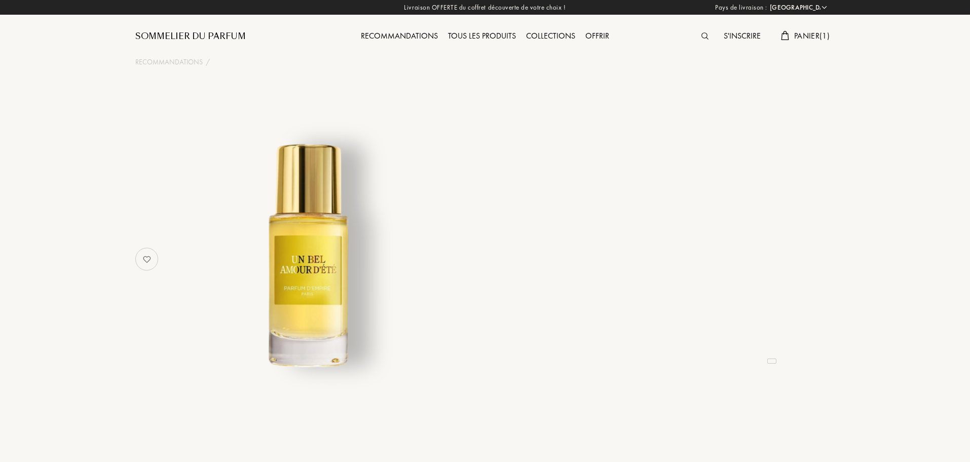
select select "FR"
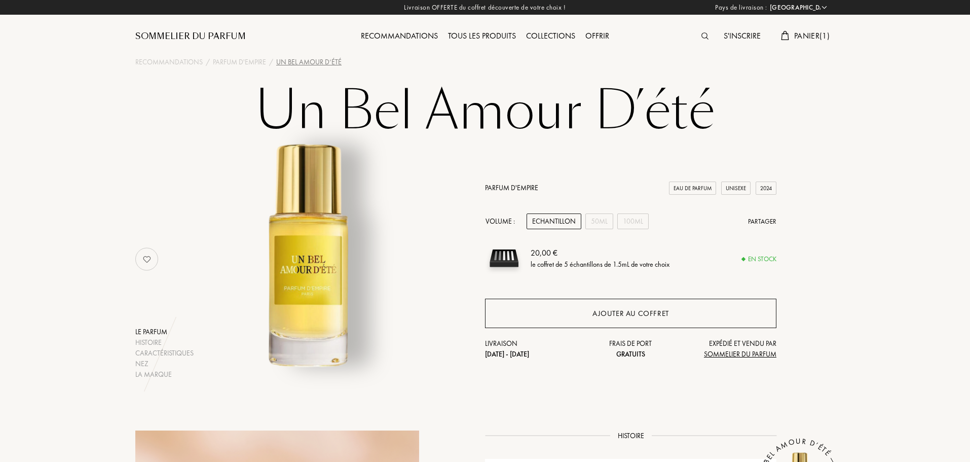
click at [594, 317] on div "Ajouter au coffret" at bounding box center [631, 314] width 77 height 12
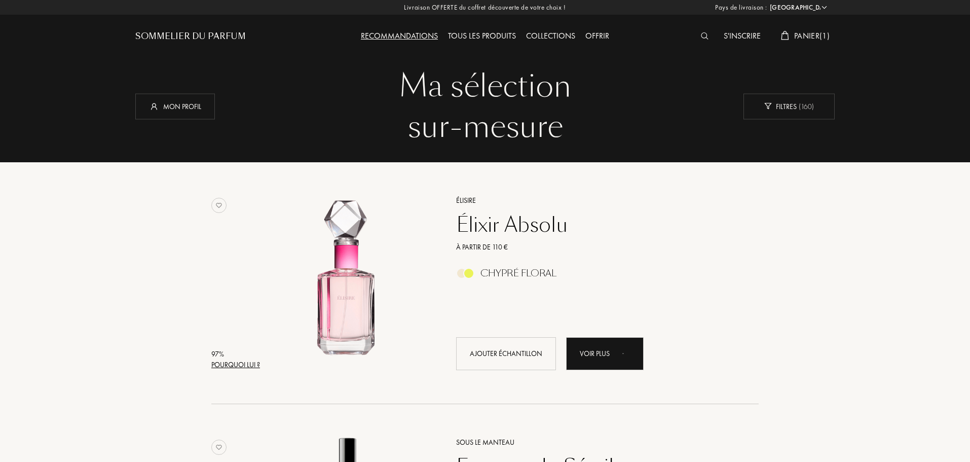
select select "FR"
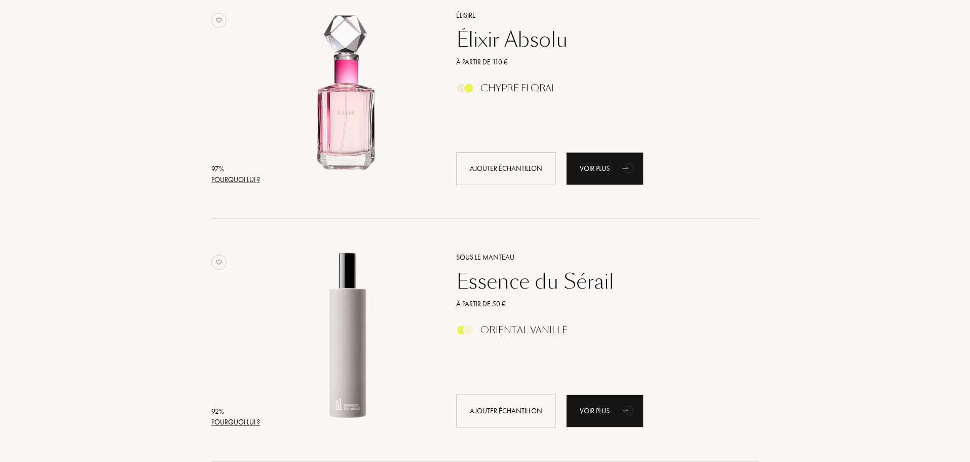
scroll to position [203, 0]
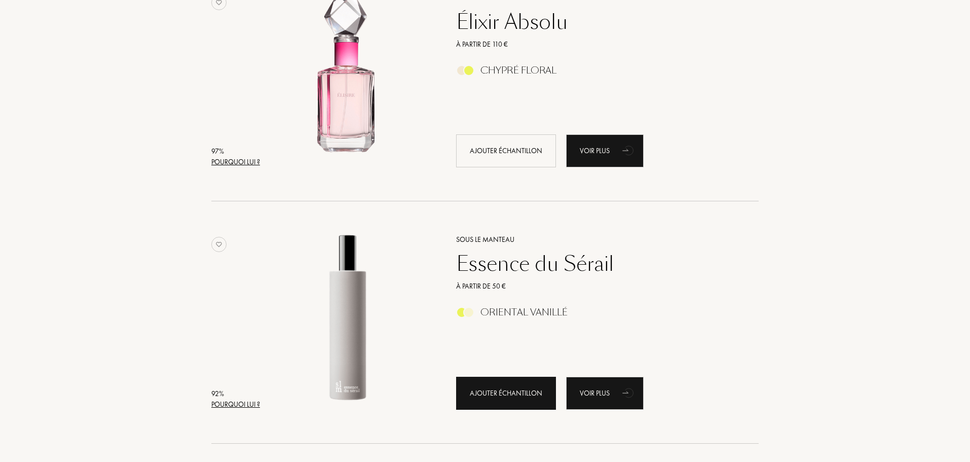
click at [525, 403] on div "Ajouter échantillon" at bounding box center [506, 393] width 100 height 33
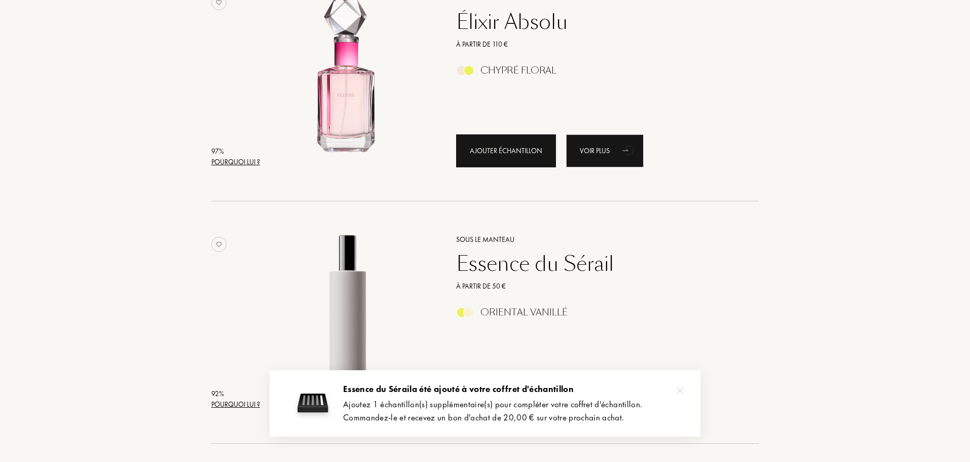
click at [499, 151] on div "Ajouter échantillon" at bounding box center [506, 150] width 100 height 33
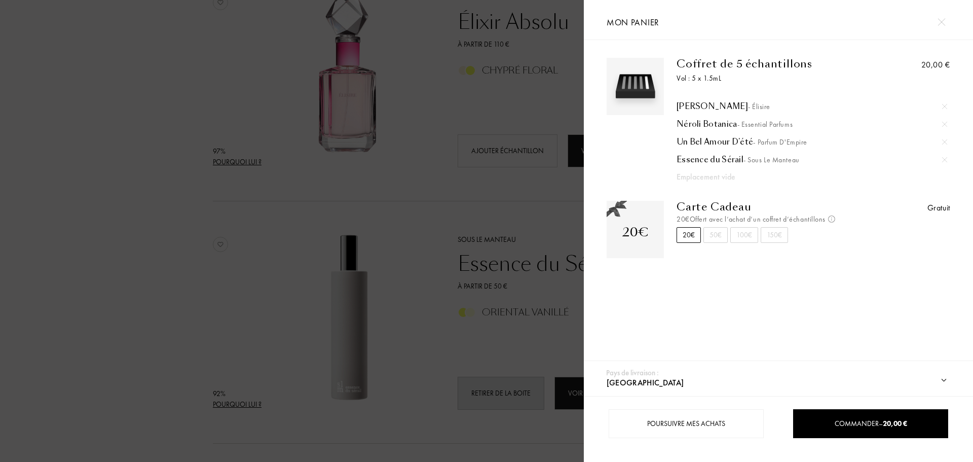
click at [715, 178] on div "Emplacement vide" at bounding box center [799, 177] width 244 height 12
click at [469, 343] on div at bounding box center [292, 231] width 584 height 462
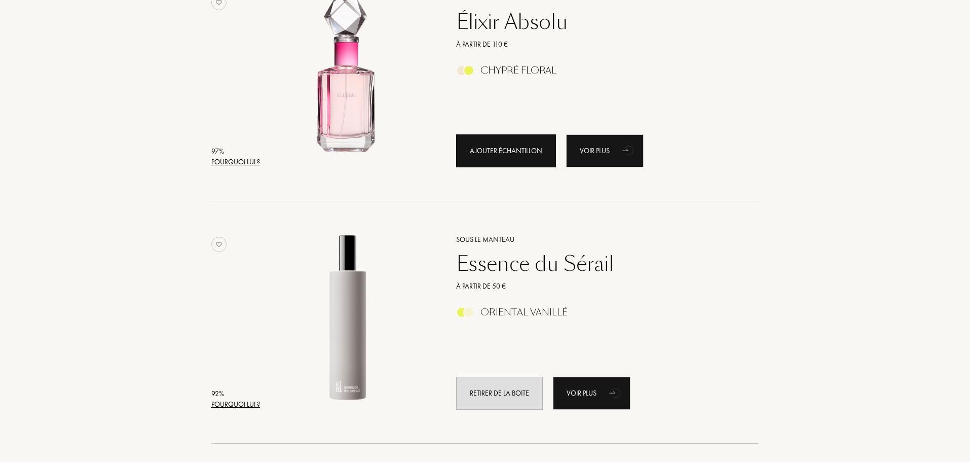
click at [498, 147] on div "Ajouter échantillon" at bounding box center [506, 150] width 100 height 33
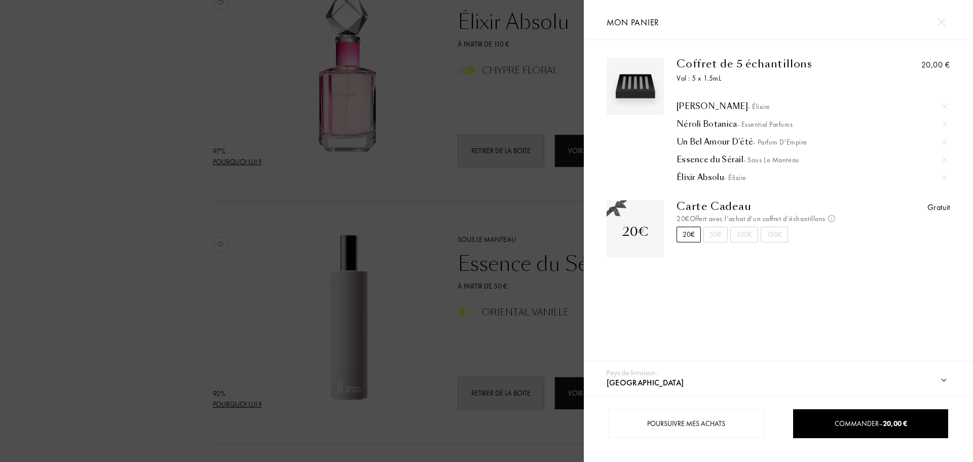
click at [424, 201] on div at bounding box center [292, 231] width 584 height 462
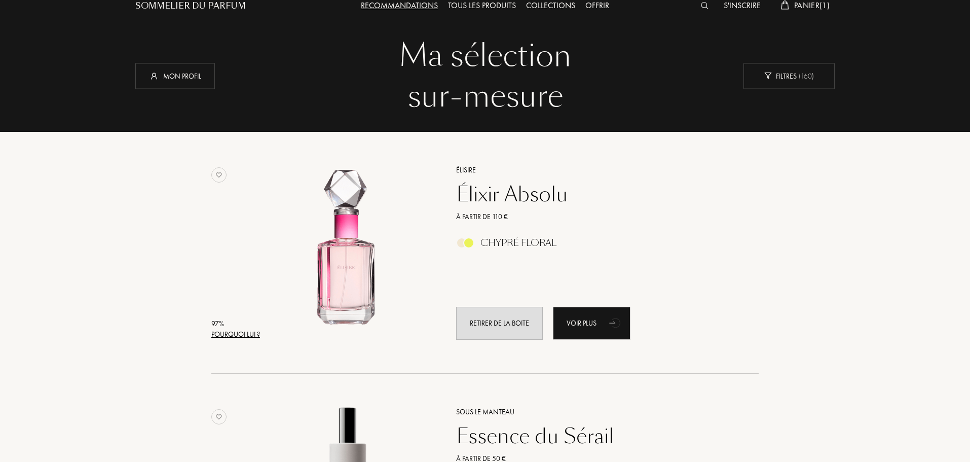
scroll to position [0, 0]
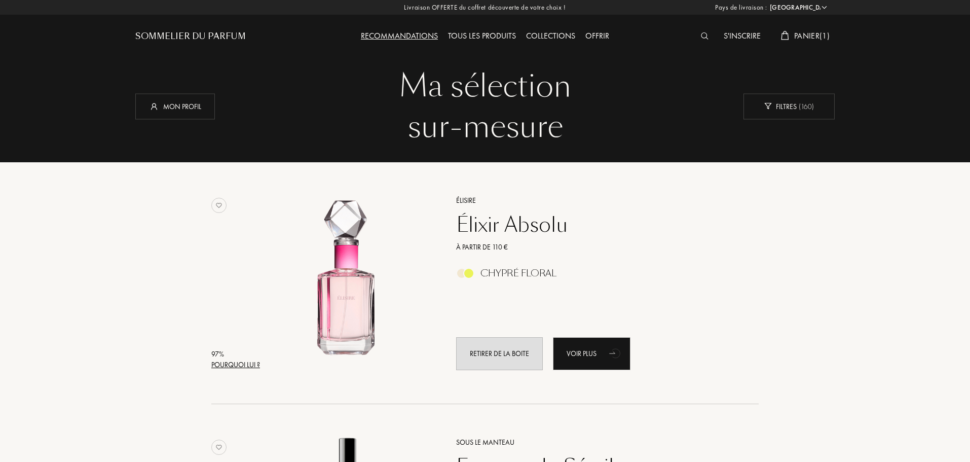
click at [821, 34] on span "Panier ( 1 )" at bounding box center [811, 35] width 35 height 11
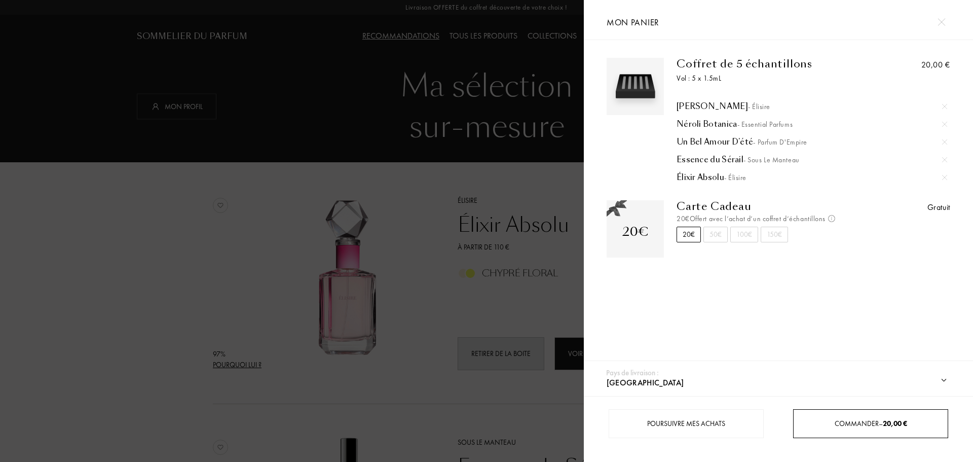
click at [867, 426] on span "Commander – 20,00 €" at bounding box center [871, 423] width 72 height 9
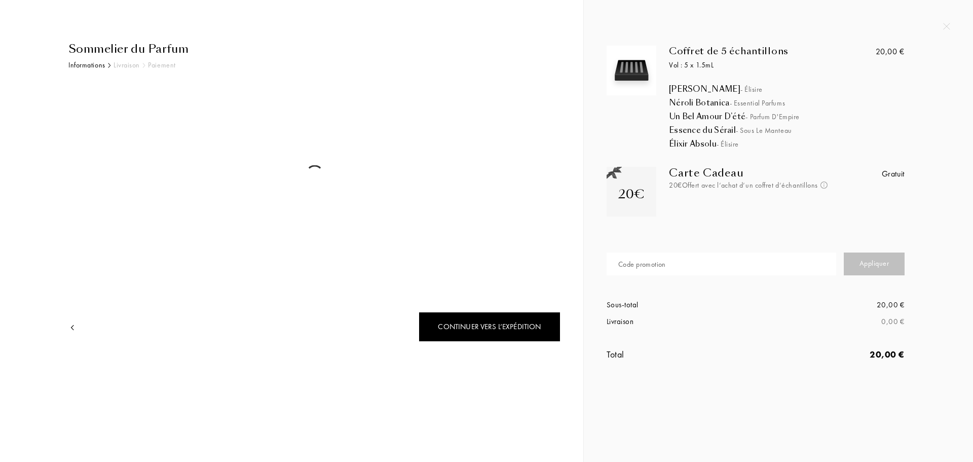
select select "FR"
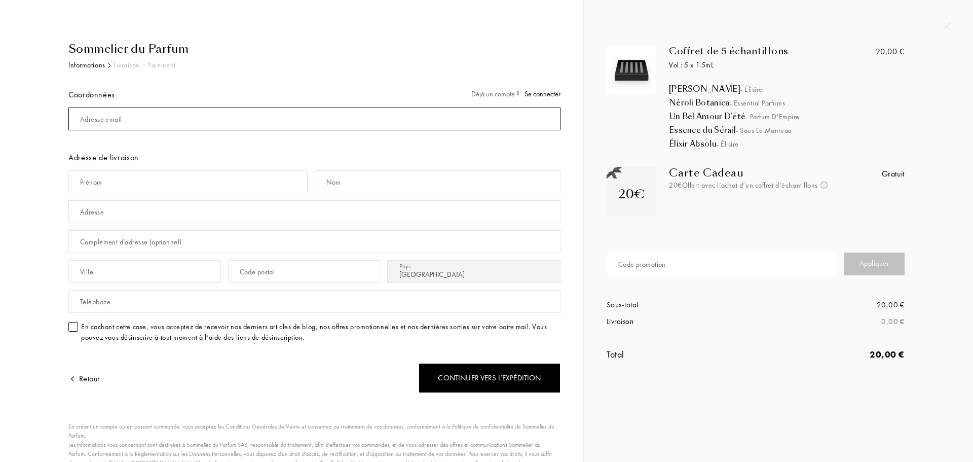
click at [152, 116] on input "mail" at bounding box center [314, 118] width 492 height 23
type input "[EMAIL_ADDRESS][DOMAIN_NAME]"
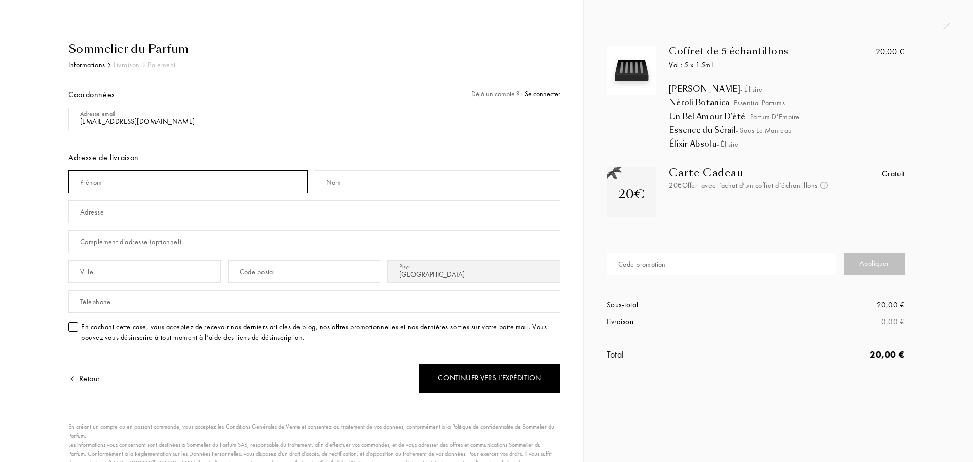
click at [156, 180] on input "text" at bounding box center [187, 181] width 239 height 23
type input "s"
type input "[PERSON_NAME]"
type input "Rahal"
type input "[STREET_ADDRESS]"
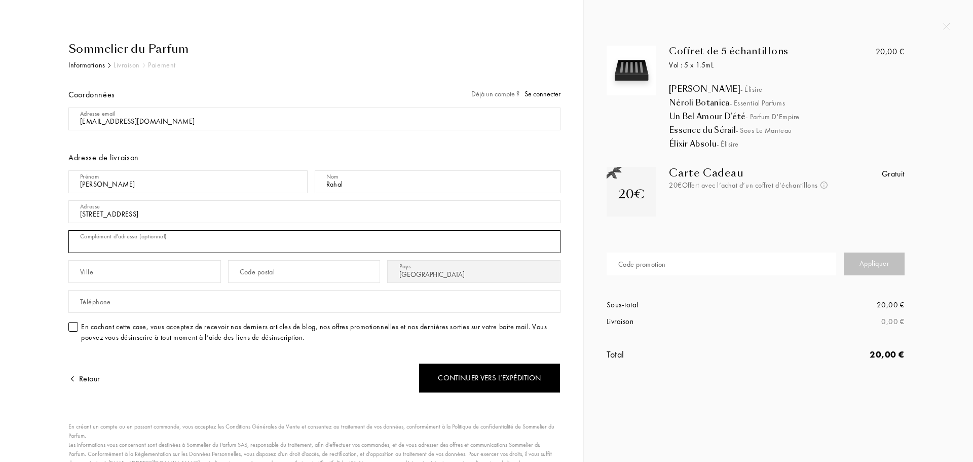
click at [204, 247] on input "text" at bounding box center [314, 241] width 492 height 23
click at [206, 271] on input "text" at bounding box center [144, 271] width 153 height 23
type input "PUTEAUX"
click at [279, 271] on input "text" at bounding box center [304, 271] width 153 height 23
type input "92800"
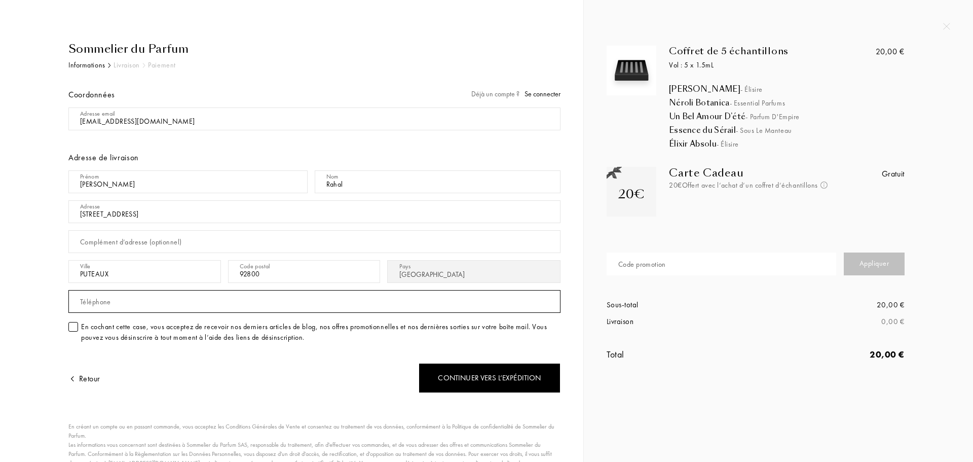
click at [282, 298] on input "text" at bounding box center [314, 301] width 492 height 23
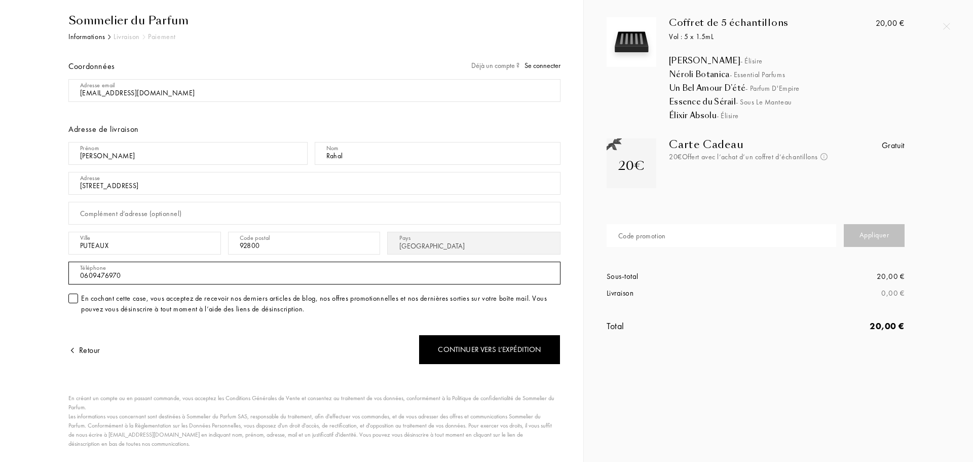
scroll to position [55, 0]
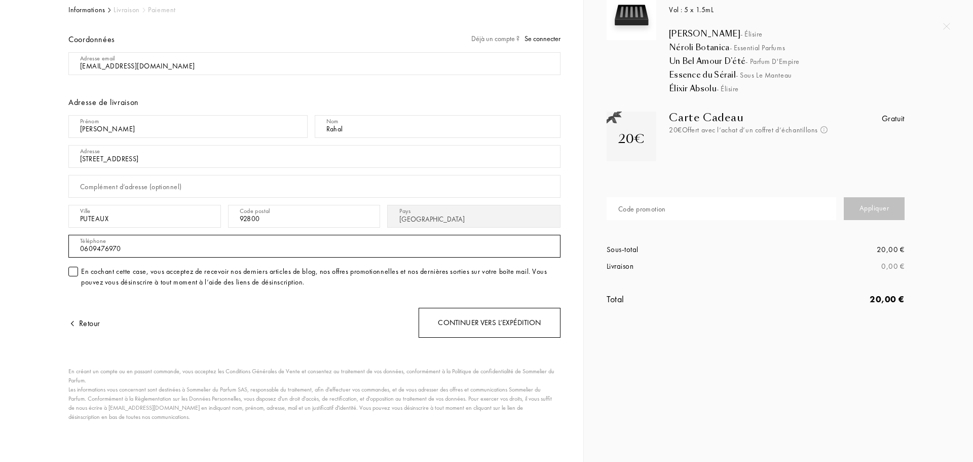
type input "0609476970"
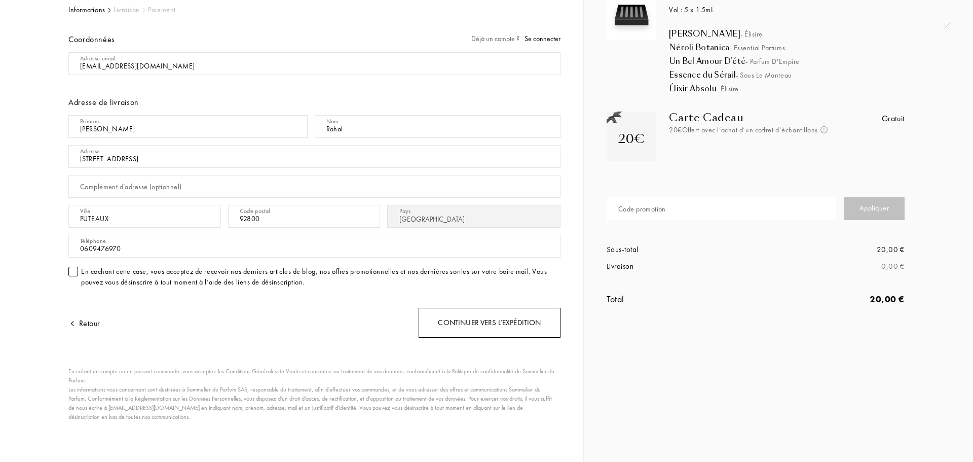
click at [456, 325] on div "Continuer vers l’expédition" at bounding box center [490, 323] width 142 height 30
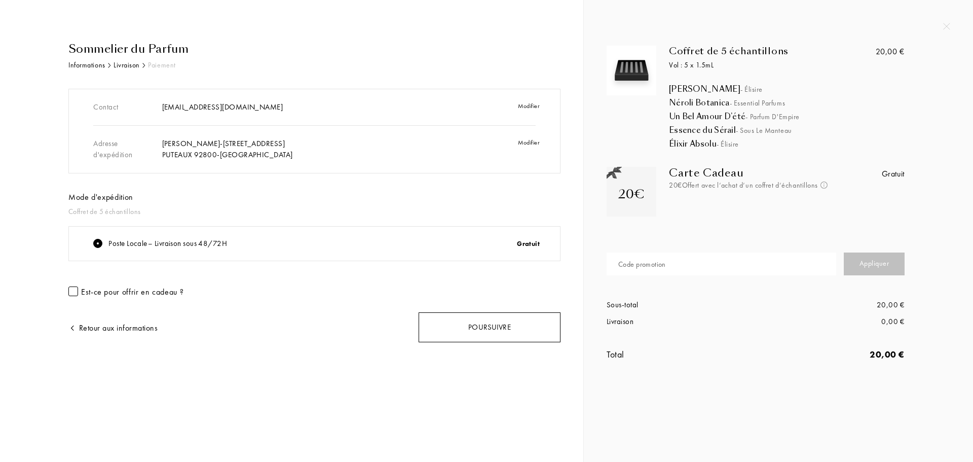
click at [543, 322] on div "Poursuivre" at bounding box center [490, 327] width 142 height 30
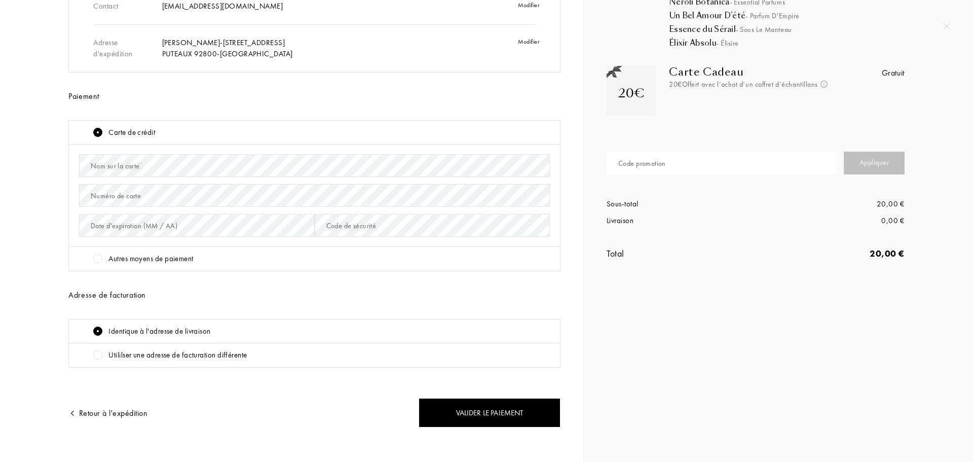
scroll to position [110, 0]
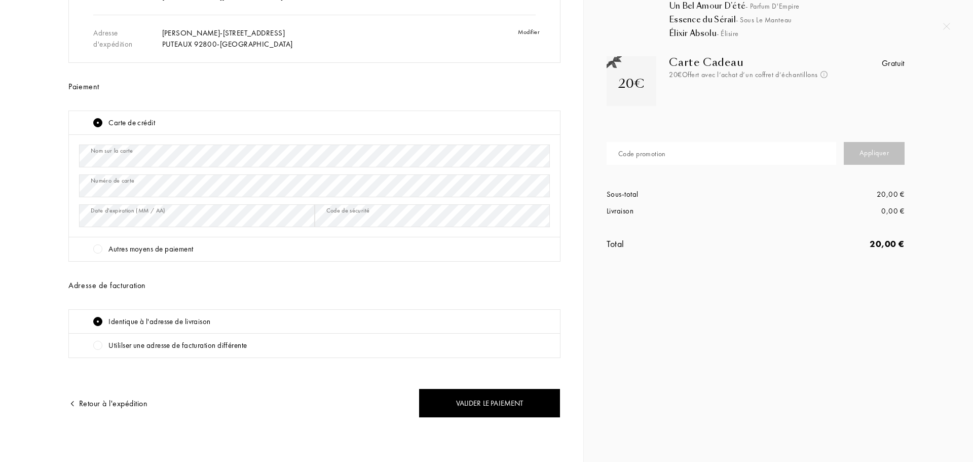
click at [200, 253] on div "Autres moyens de paiement" at bounding box center [321, 249] width 457 height 12
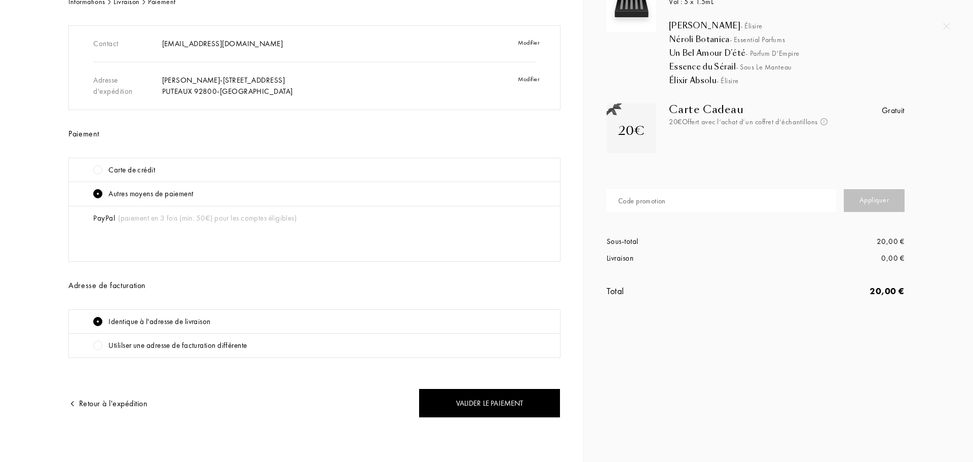
scroll to position [63, 0]
click at [124, 170] on div "Carte de crédit" at bounding box center [131, 170] width 47 height 12
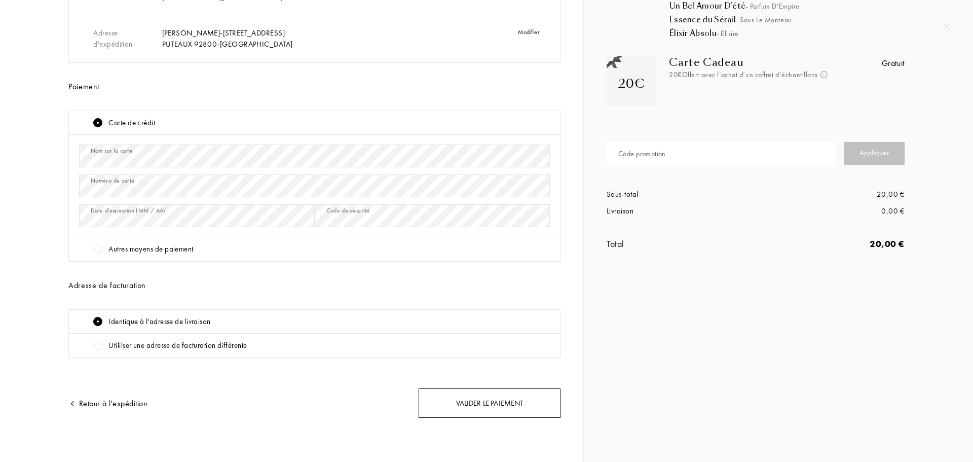
click at [483, 396] on div "Valider le paiement" at bounding box center [490, 403] width 142 height 30
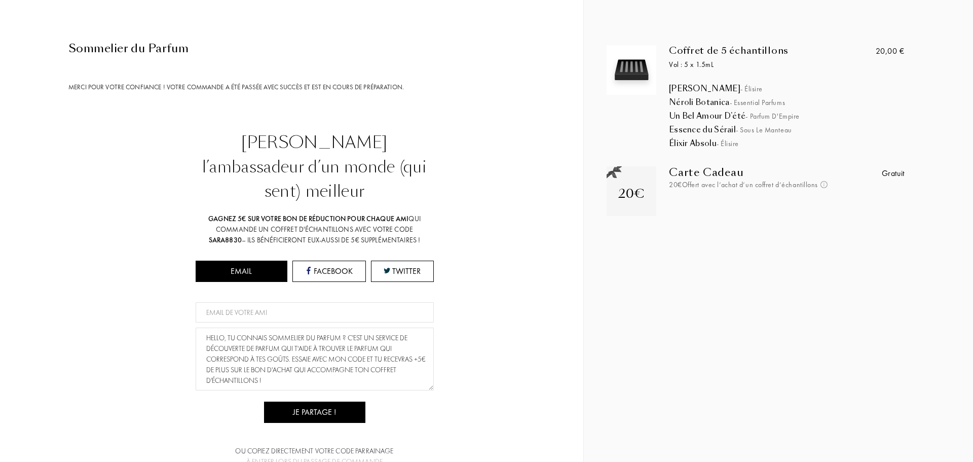
scroll to position [0, 0]
